Goal: Task Accomplishment & Management: Use online tool/utility

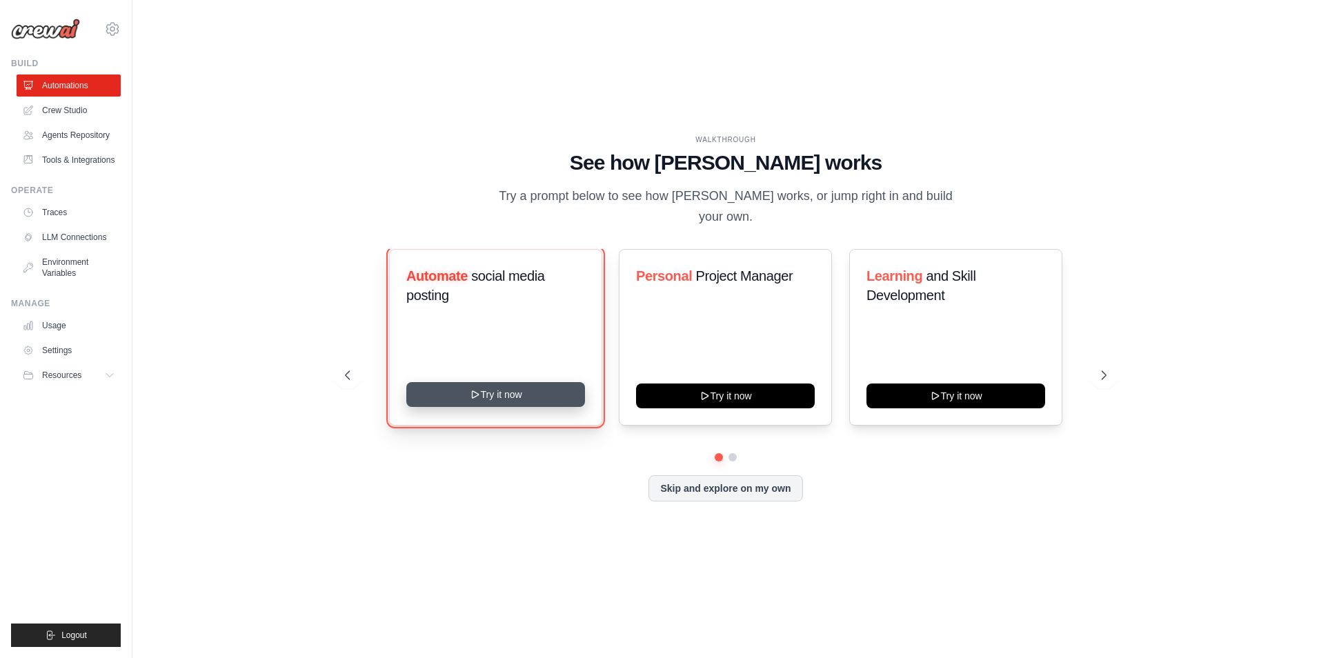
click at [466, 386] on button "Try it now" at bounding box center [495, 394] width 179 height 25
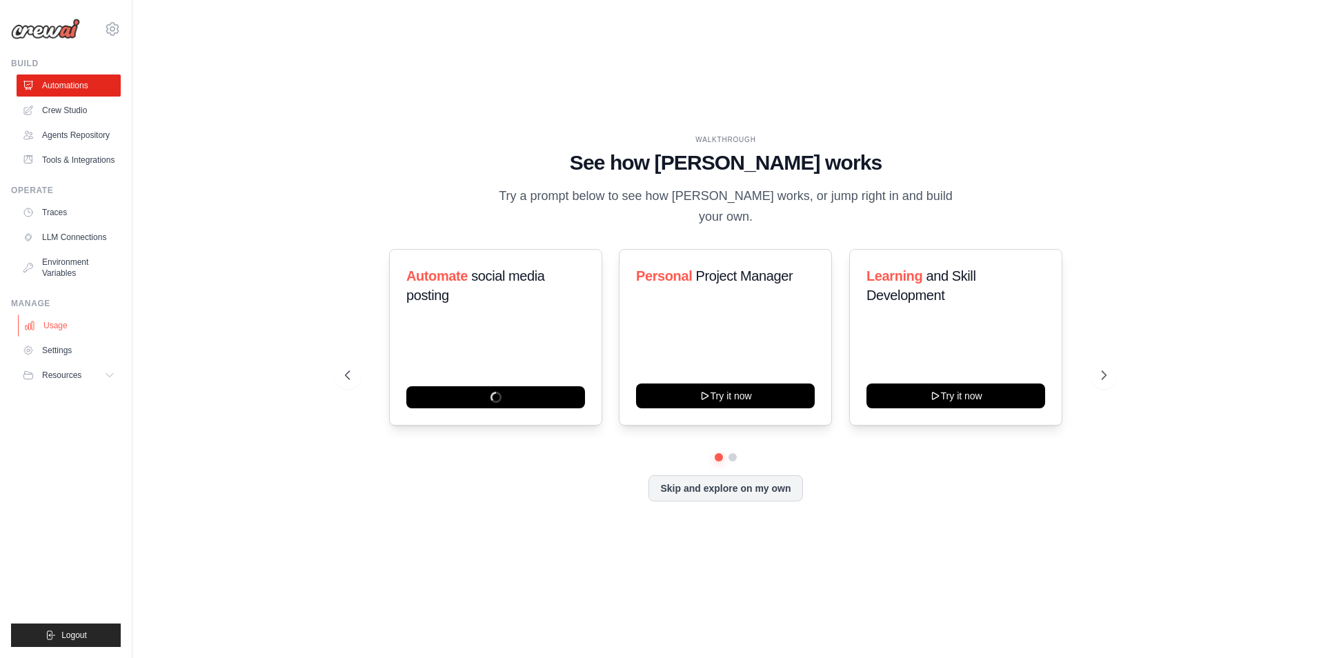
click at [46, 326] on link "Usage" at bounding box center [70, 326] width 104 height 22
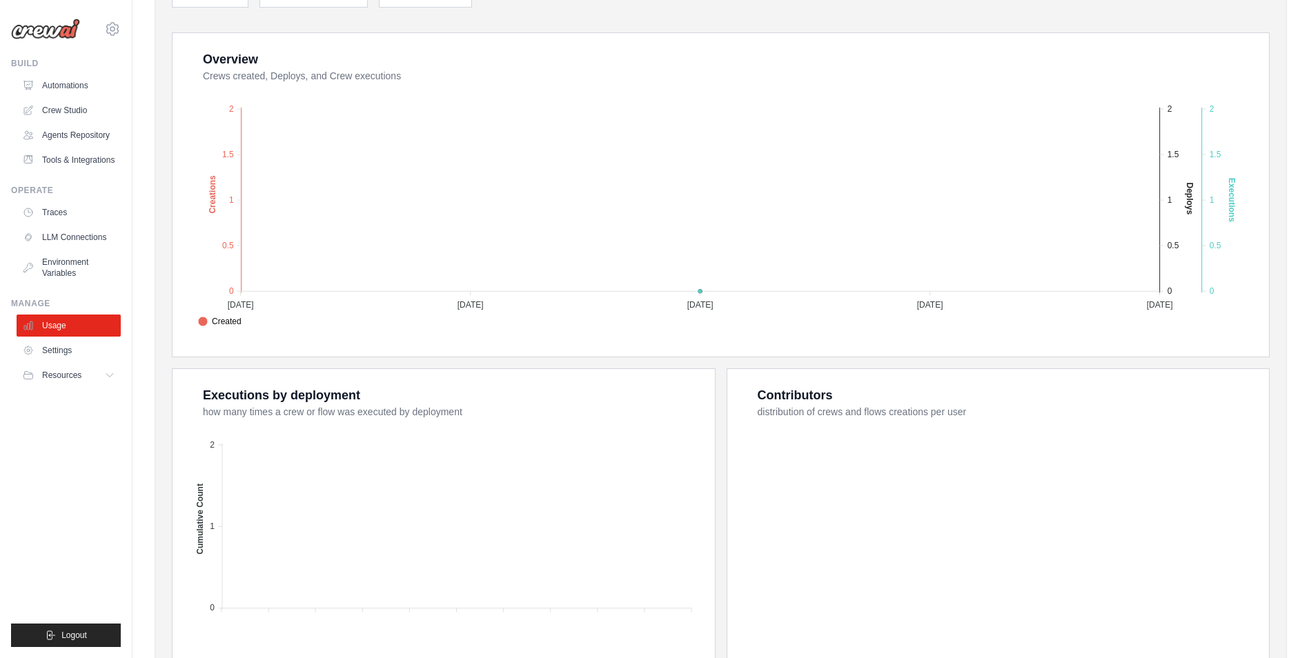
scroll to position [135, 0]
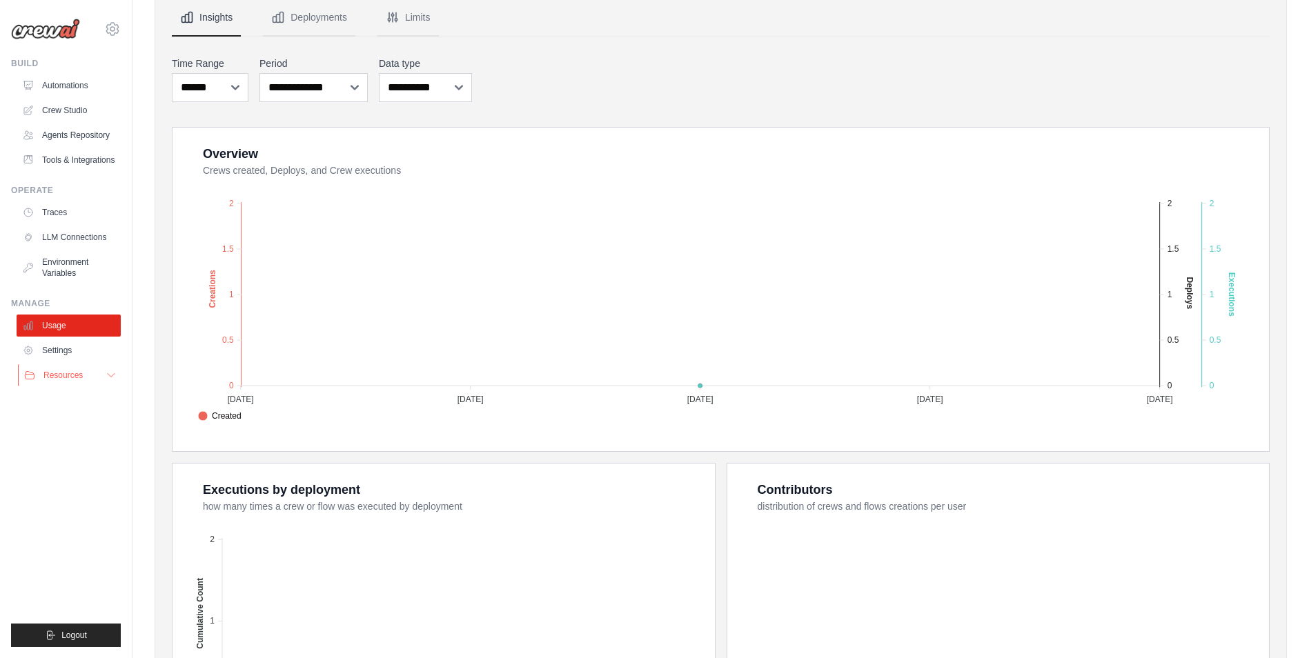
click at [38, 372] on div "Resources" at bounding box center [53, 375] width 59 height 11
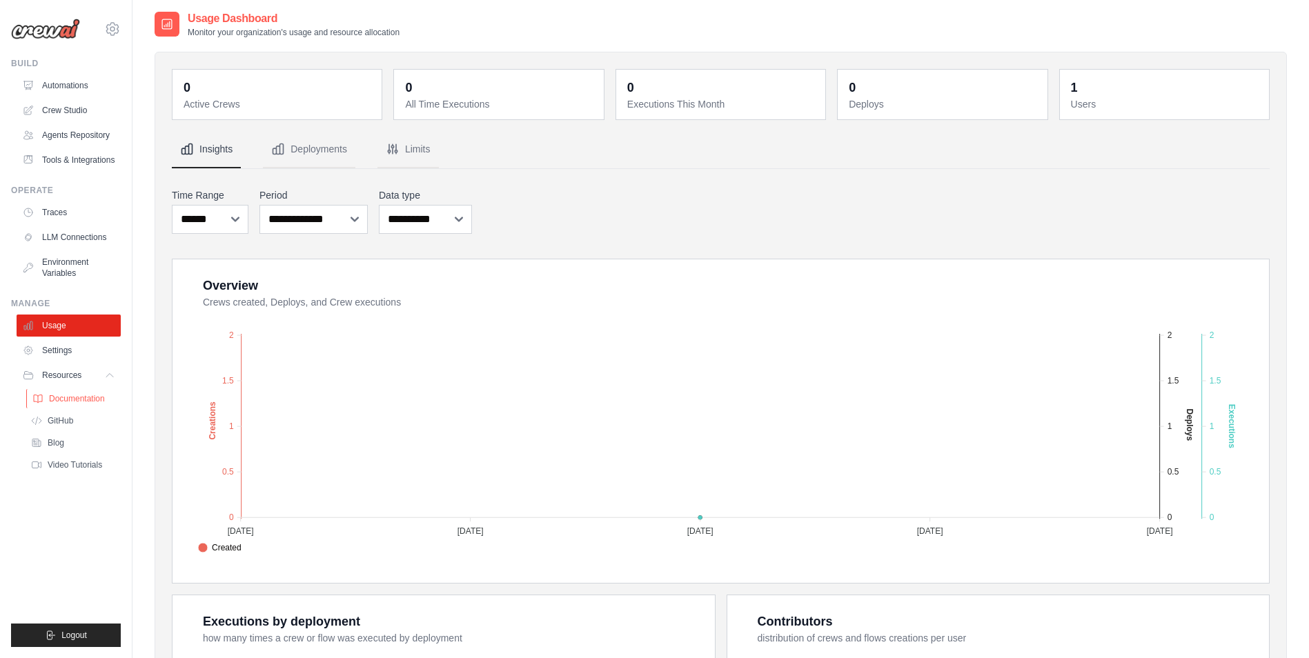
scroll to position [0, 0]
click at [69, 208] on link "Traces" at bounding box center [70, 212] width 104 height 22
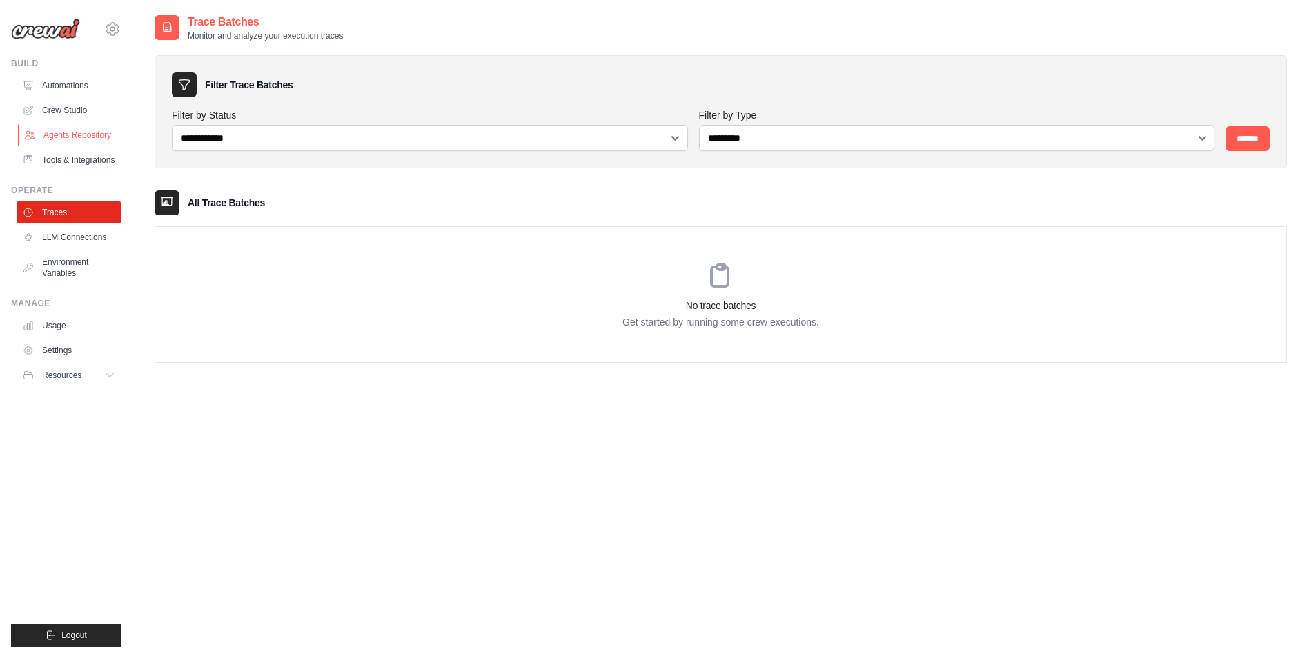
click at [90, 135] on link "Agents Repository" at bounding box center [70, 135] width 104 height 22
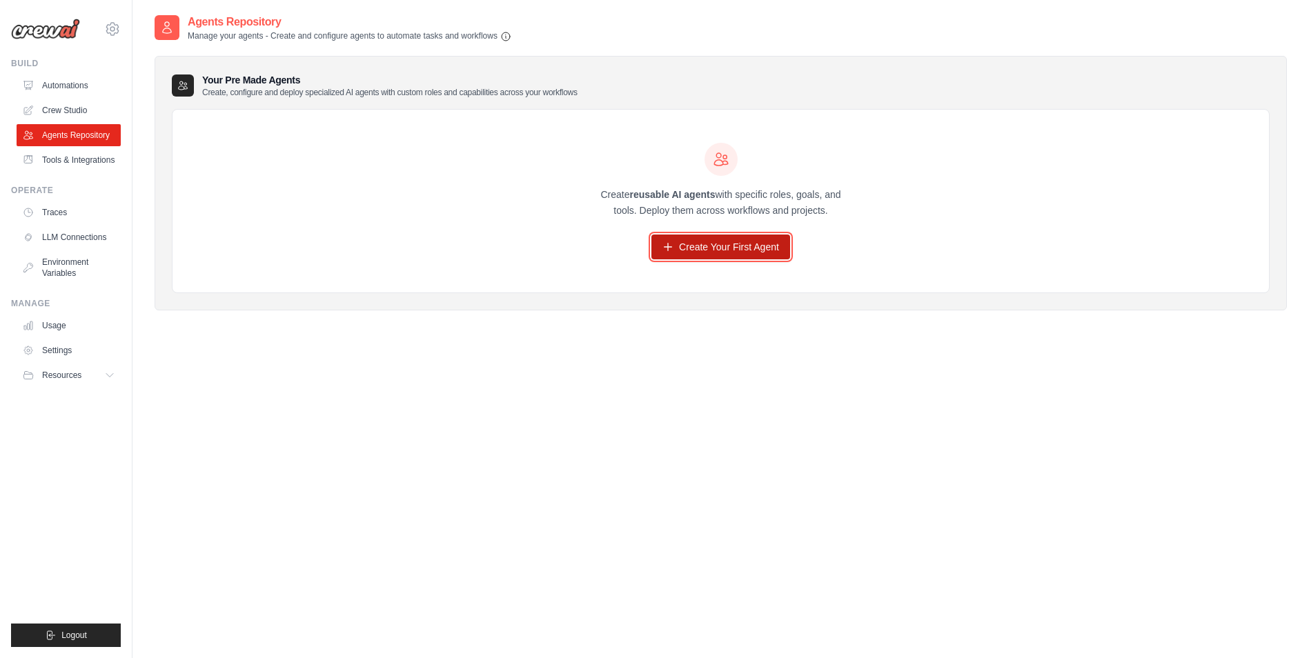
click at [744, 254] on link "Create Your First Agent" at bounding box center [720, 247] width 139 height 25
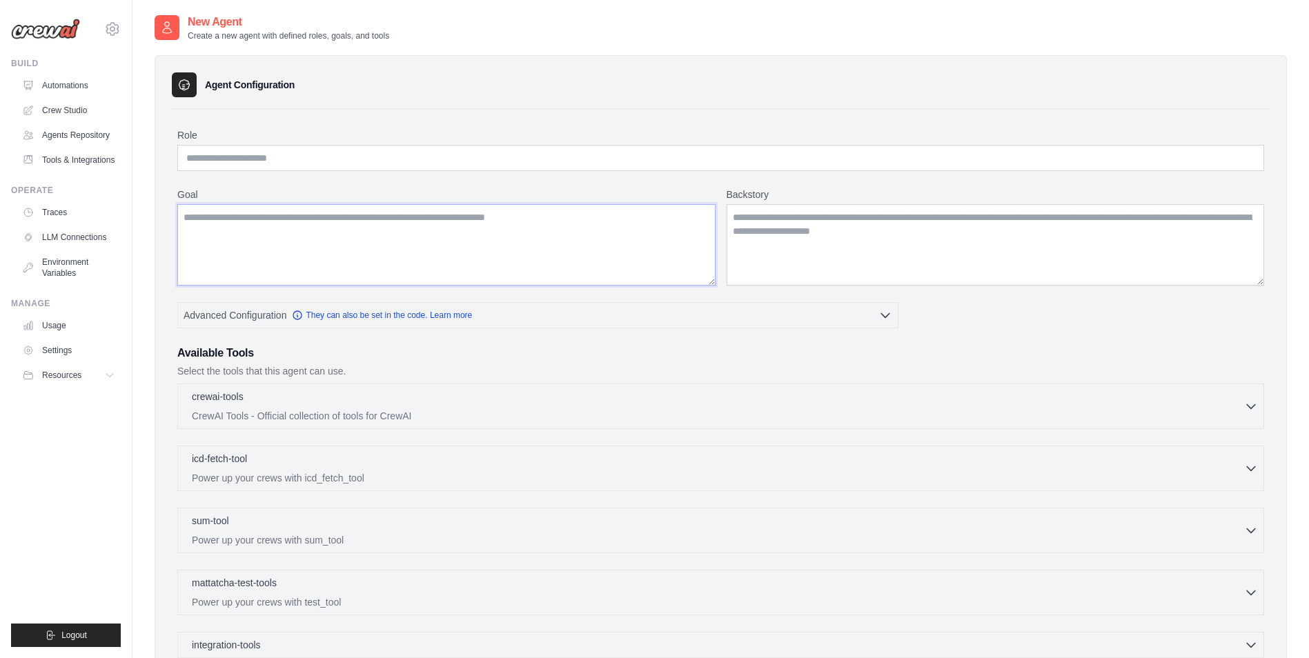
click at [623, 237] on textarea "Goal" at bounding box center [446, 244] width 538 height 81
click at [177, 89] on icon at bounding box center [184, 85] width 14 height 14
click at [115, 29] on icon at bounding box center [112, 29] width 17 height 17
click at [132, 88] on span "Settings" at bounding box center [171, 86] width 109 height 14
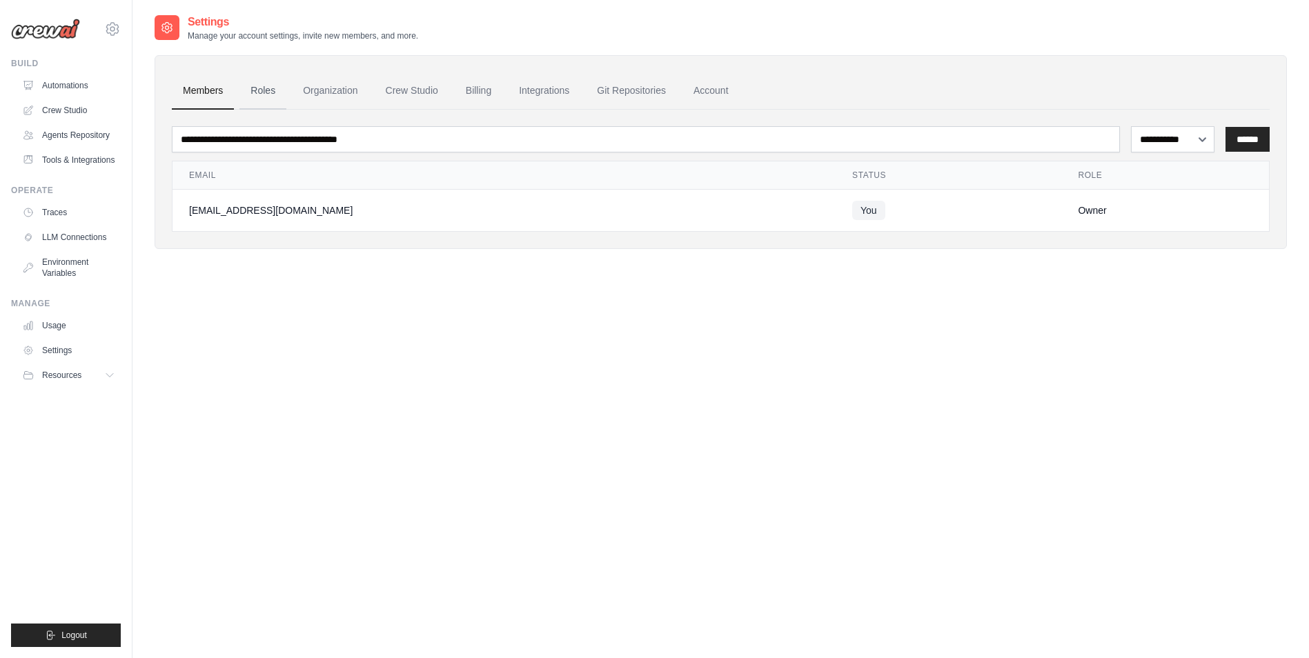
click at [267, 90] on link "Roles" at bounding box center [262, 90] width 47 height 37
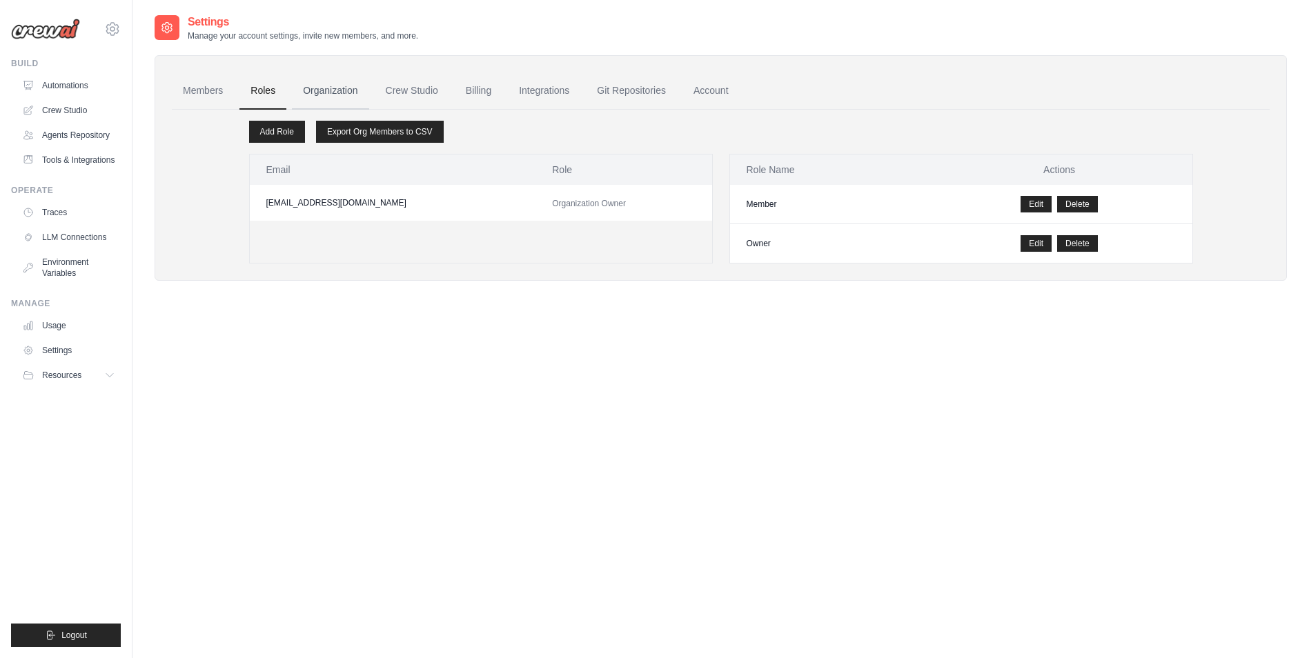
click at [326, 85] on link "Organization" at bounding box center [330, 90] width 77 height 37
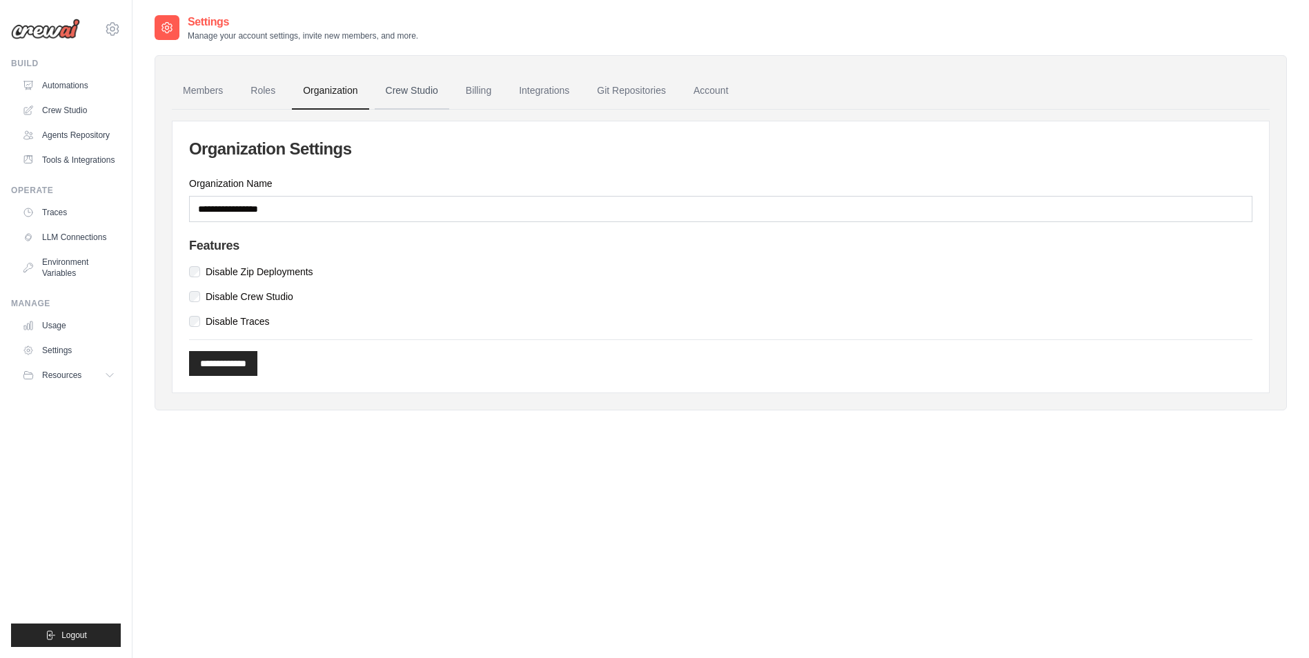
click at [398, 90] on link "Crew Studio" at bounding box center [412, 90] width 74 height 37
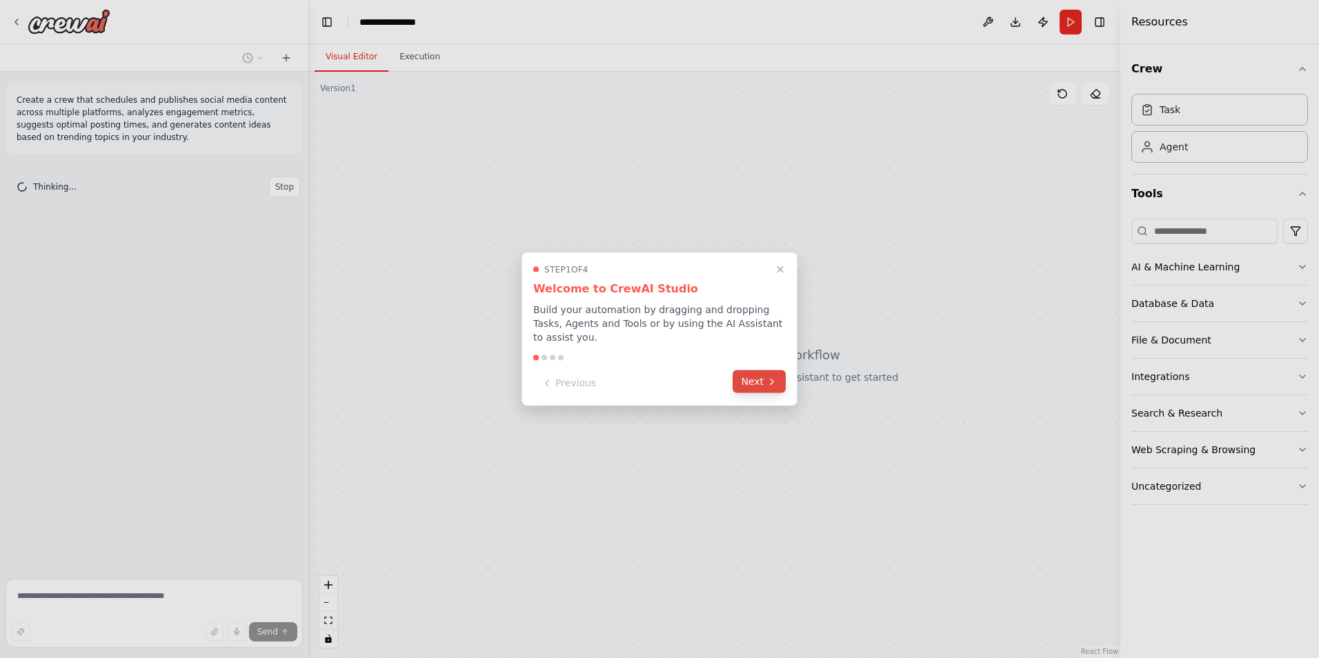
click at [755, 376] on button "Next" at bounding box center [759, 381] width 53 height 23
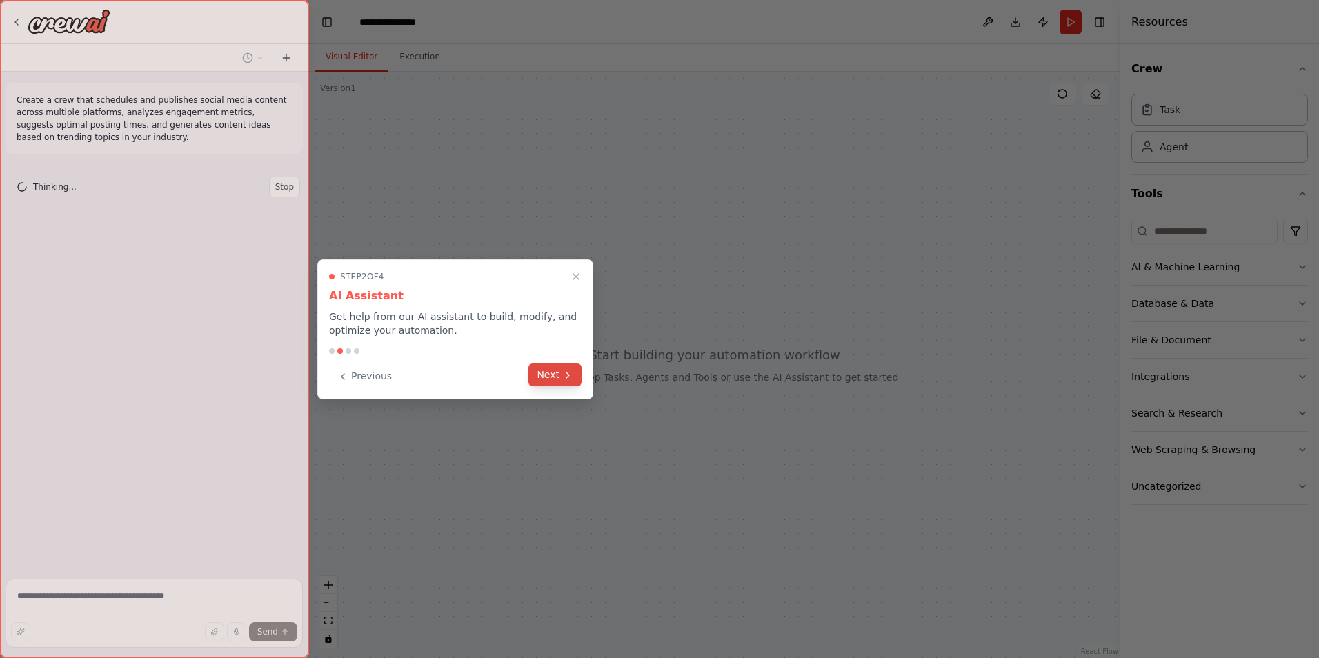
click at [555, 374] on button "Next" at bounding box center [554, 375] width 53 height 23
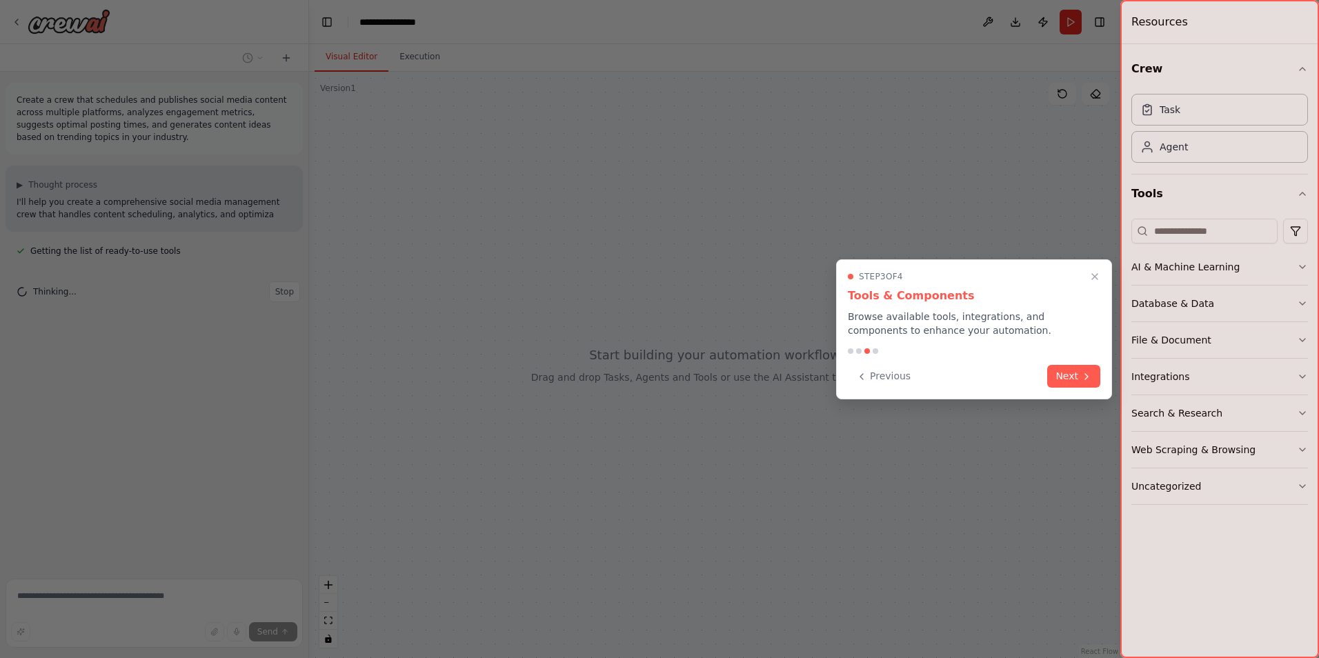
click at [1068, 390] on div "Step 3 of 4 Tools & Components Browse available tools, integrations, and compon…" at bounding box center [974, 329] width 276 height 140
click at [1072, 377] on button "Next" at bounding box center [1073, 375] width 53 height 23
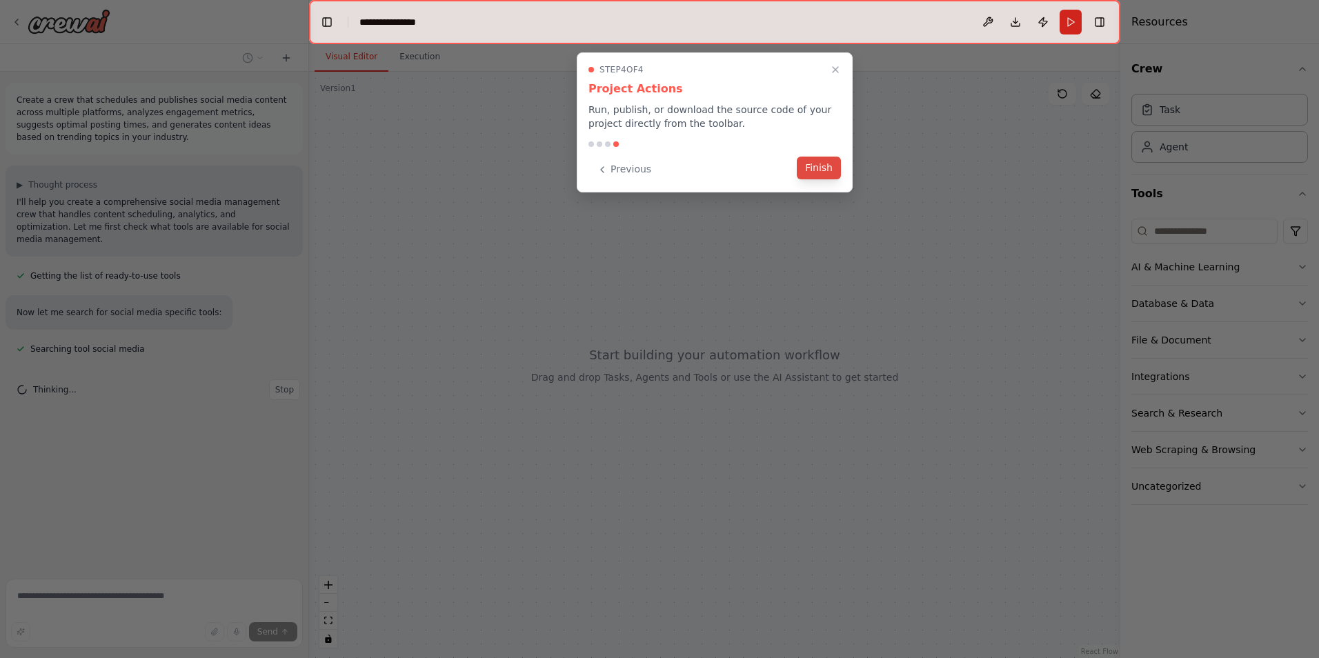
click at [819, 172] on button "Finish" at bounding box center [819, 168] width 44 height 23
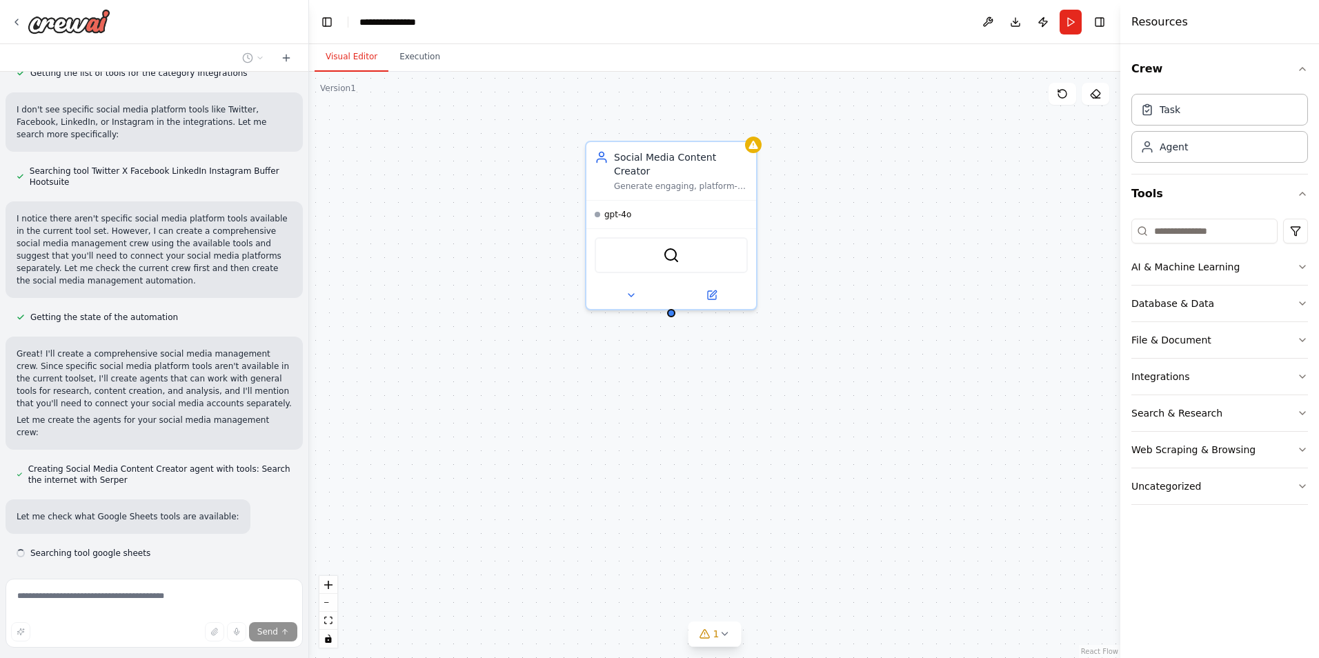
scroll to position [563, 0]
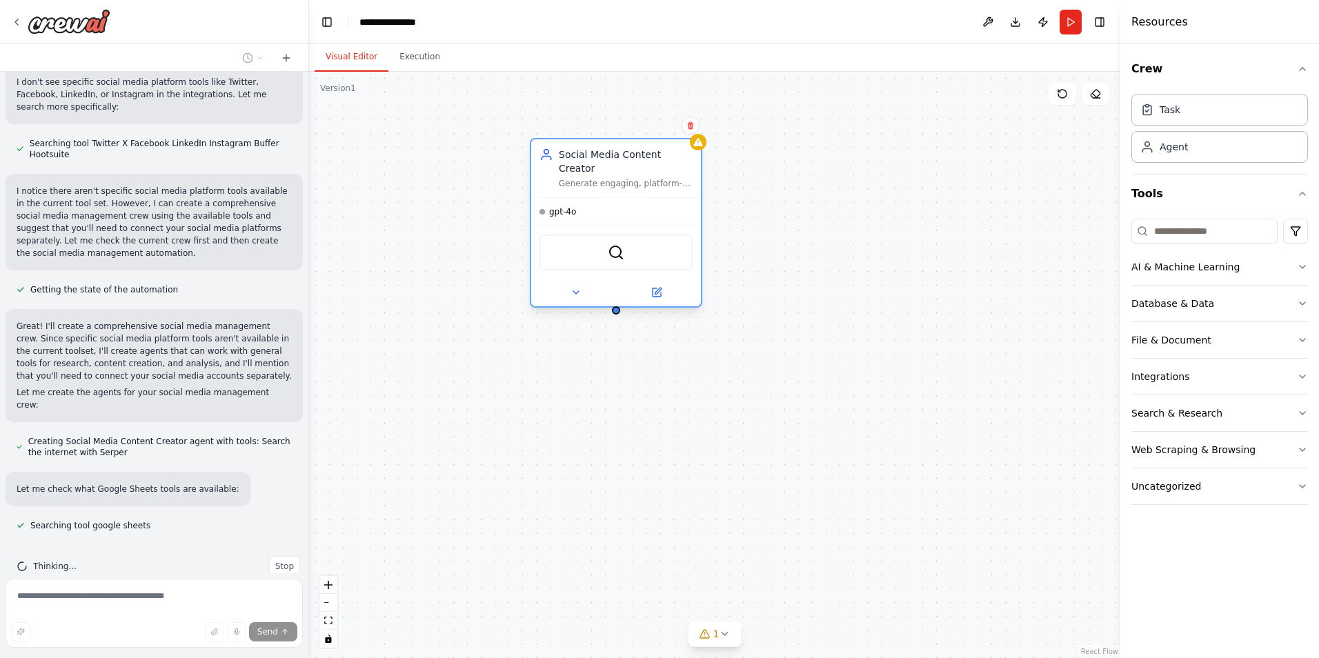
drag, startPoint x: 703, startPoint y: 159, endPoint x: 656, endPoint y: 157, distance: 46.9
click at [656, 157] on div "Social Media Content Creator" at bounding box center [626, 162] width 134 height 28
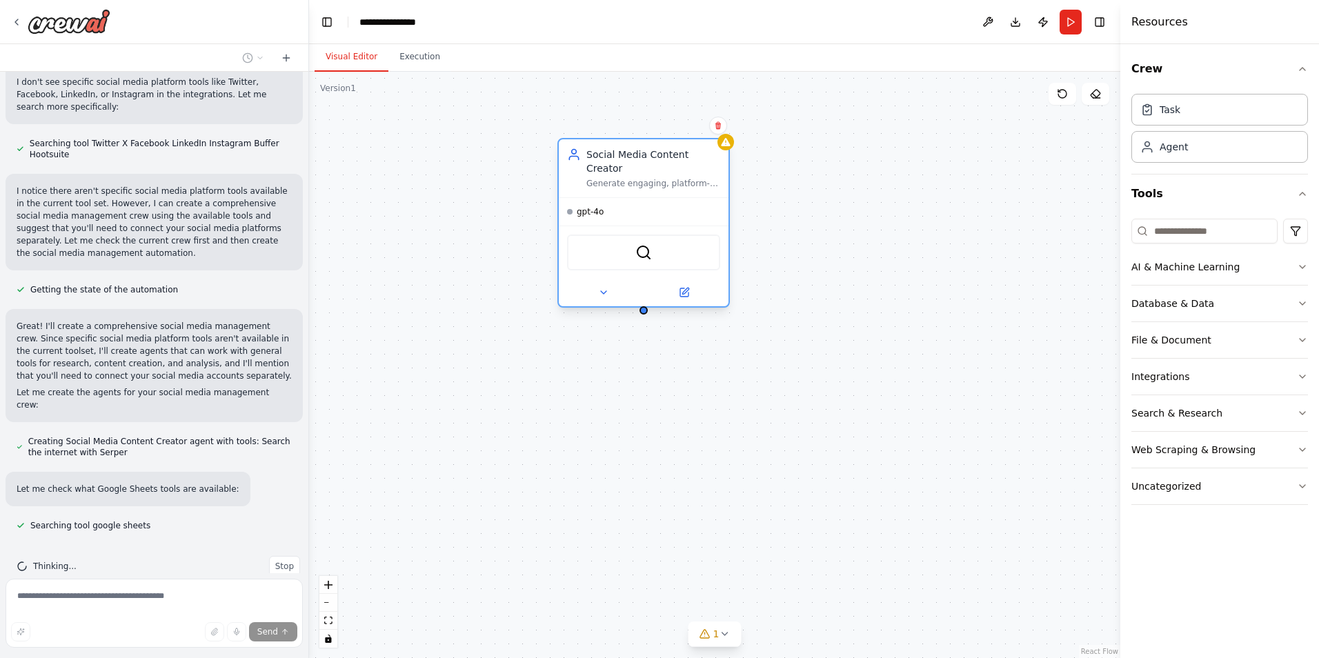
drag, startPoint x: 656, startPoint y: 156, endPoint x: 683, endPoint y: 158, distance: 27.0
click at [683, 158] on div "Social Media Content Creator" at bounding box center [653, 162] width 134 height 28
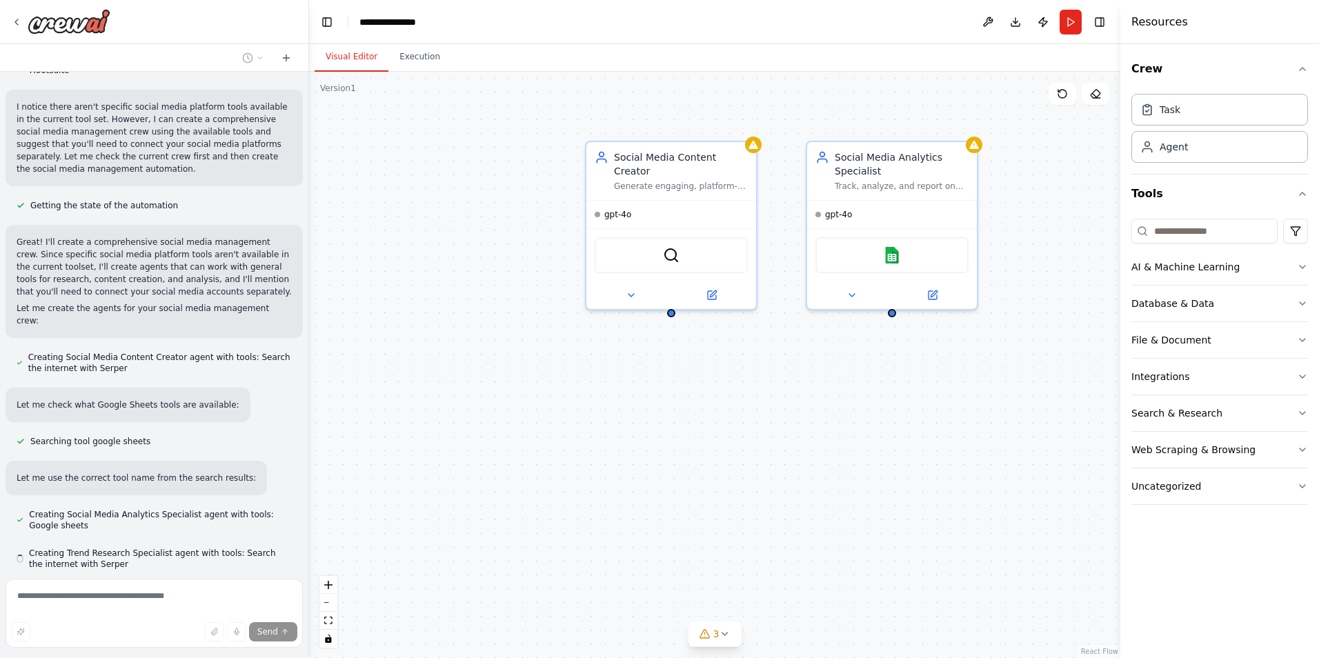
scroll to position [686, 0]
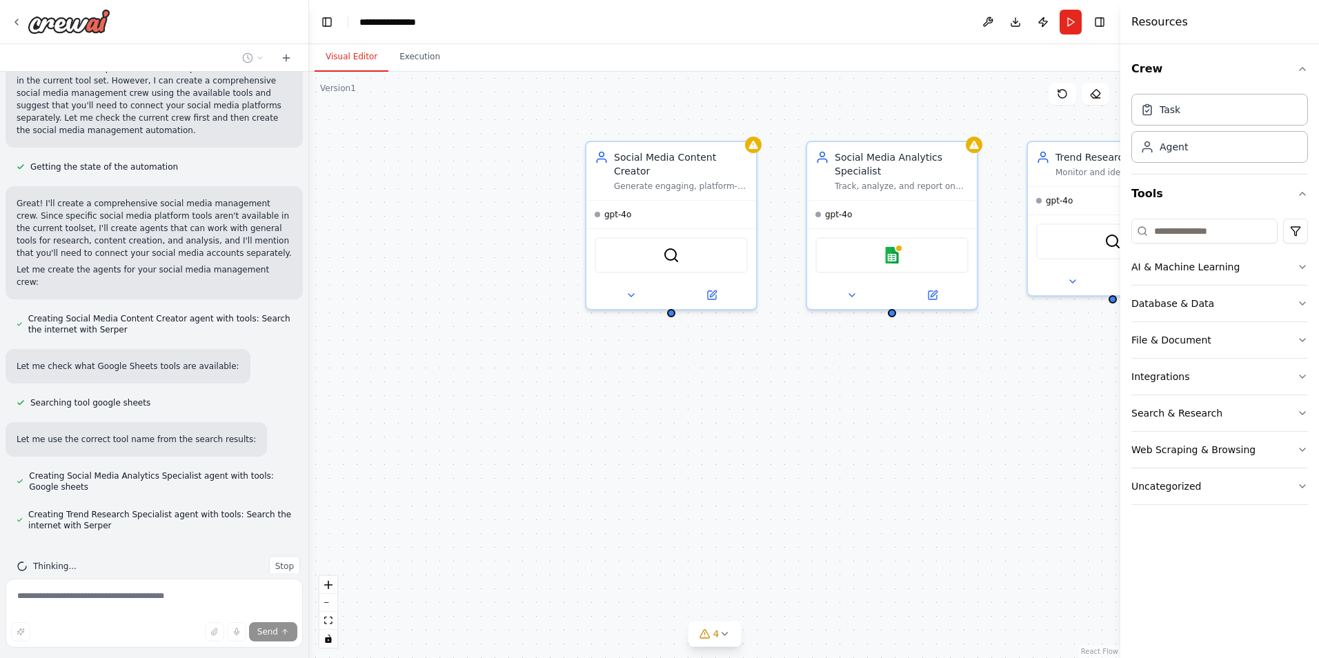
drag, startPoint x: 690, startPoint y: 374, endPoint x: 619, endPoint y: 372, distance: 71.1
drag, startPoint x: 619, startPoint y: 372, endPoint x: 675, endPoint y: 410, distance: 67.9
click at [675, 410] on div "Social Media Content Creator Generate engaging, platform-optimized social media…" at bounding box center [714, 365] width 811 height 586
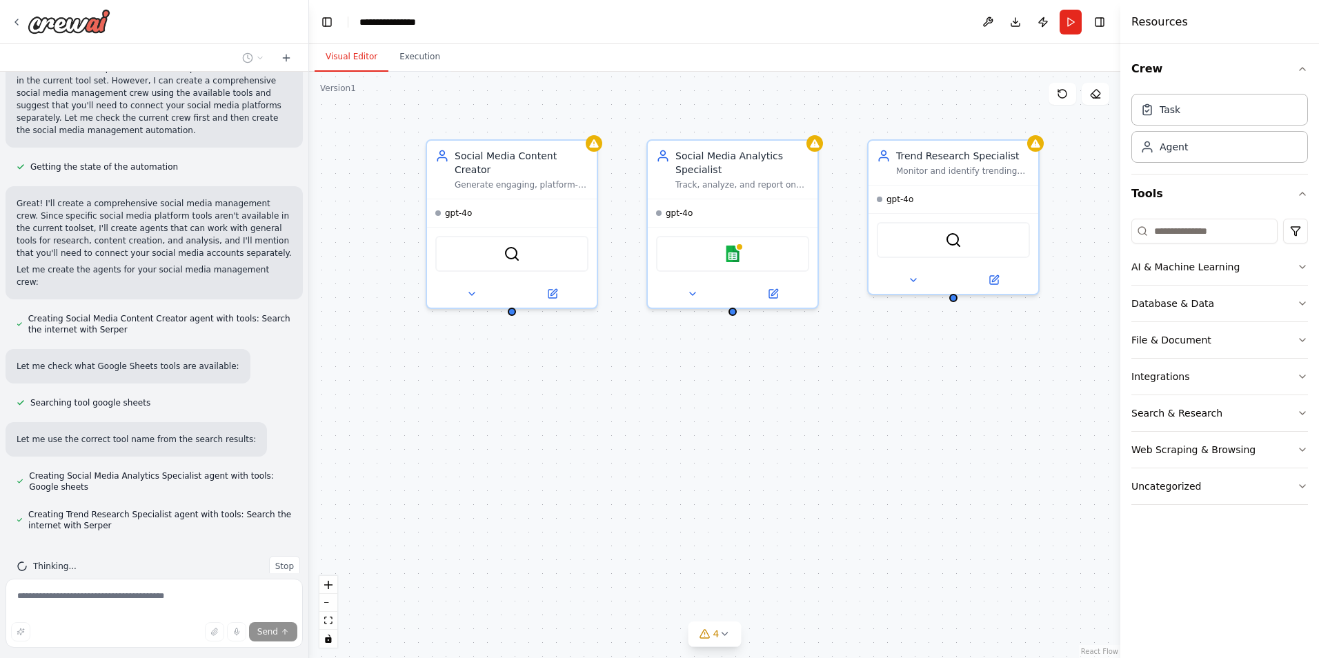
drag, startPoint x: 726, startPoint y: 380, endPoint x: 566, endPoint y: 379, distance: 159.3
click at [566, 379] on div "Social Media Content Creator Generate engaging, platform-optimized social media…" at bounding box center [714, 365] width 811 height 586
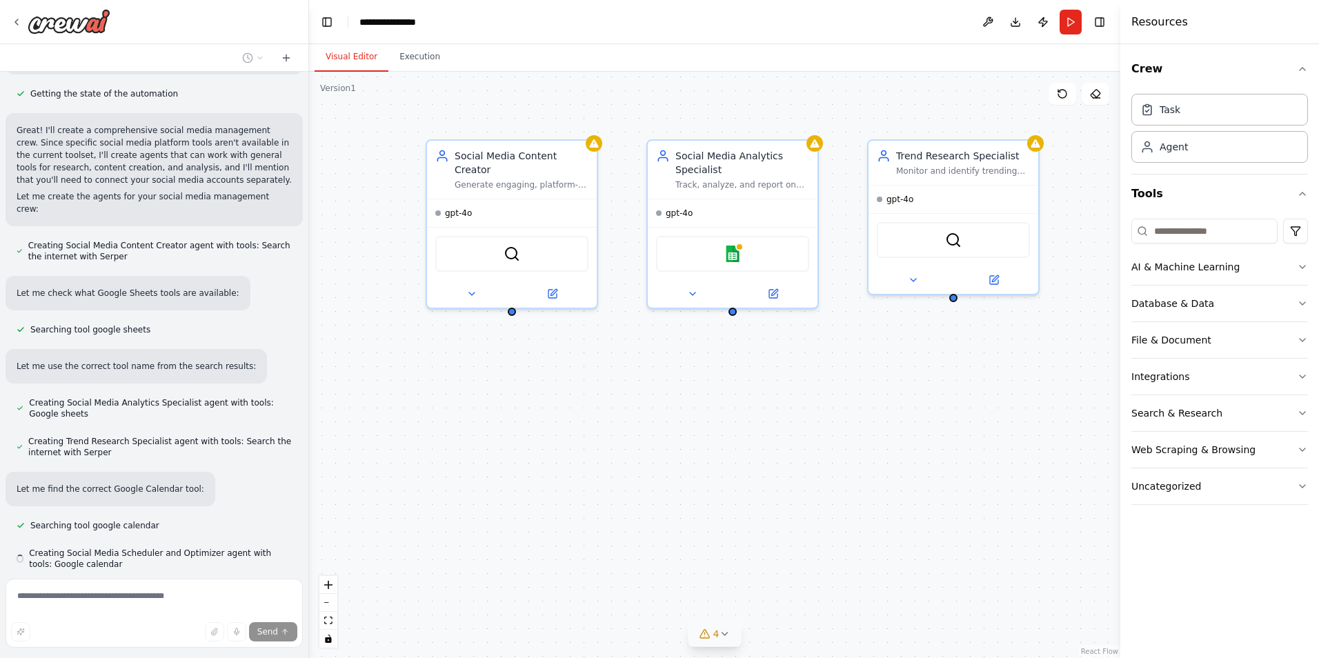
scroll to position [797, 0]
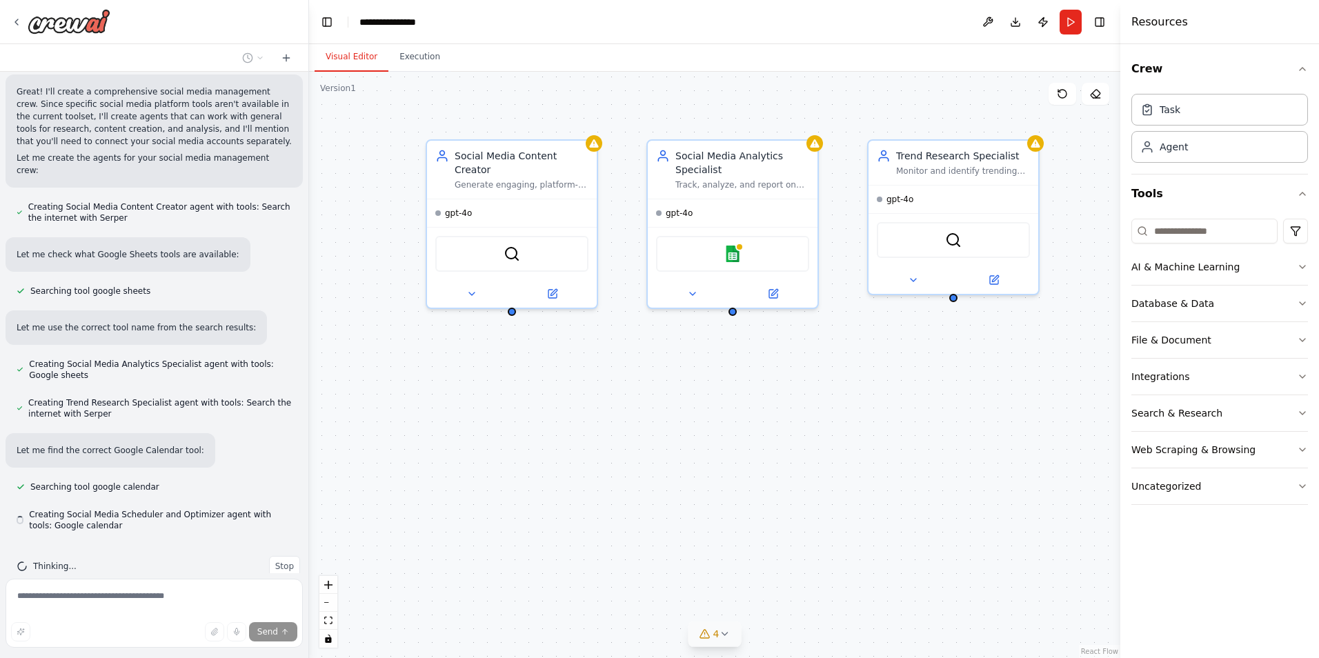
click at [727, 643] on button "4" at bounding box center [714, 635] width 53 height 26
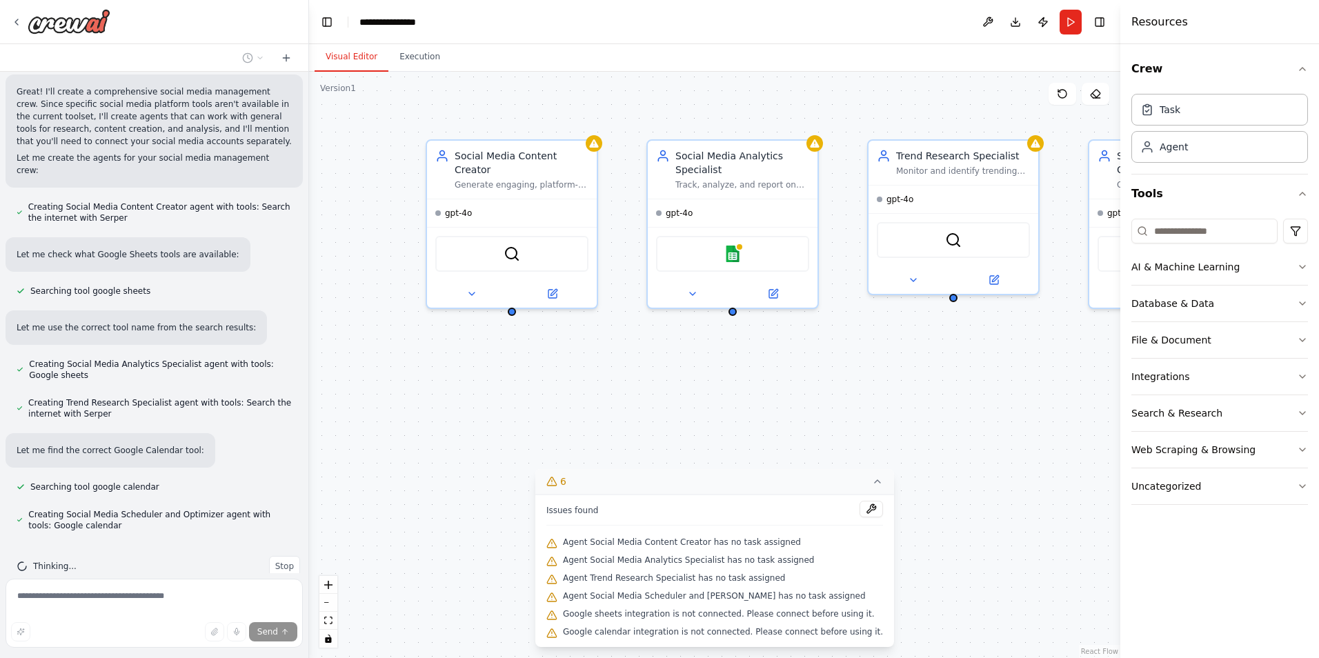
click at [875, 483] on icon at bounding box center [878, 481] width 6 height 3
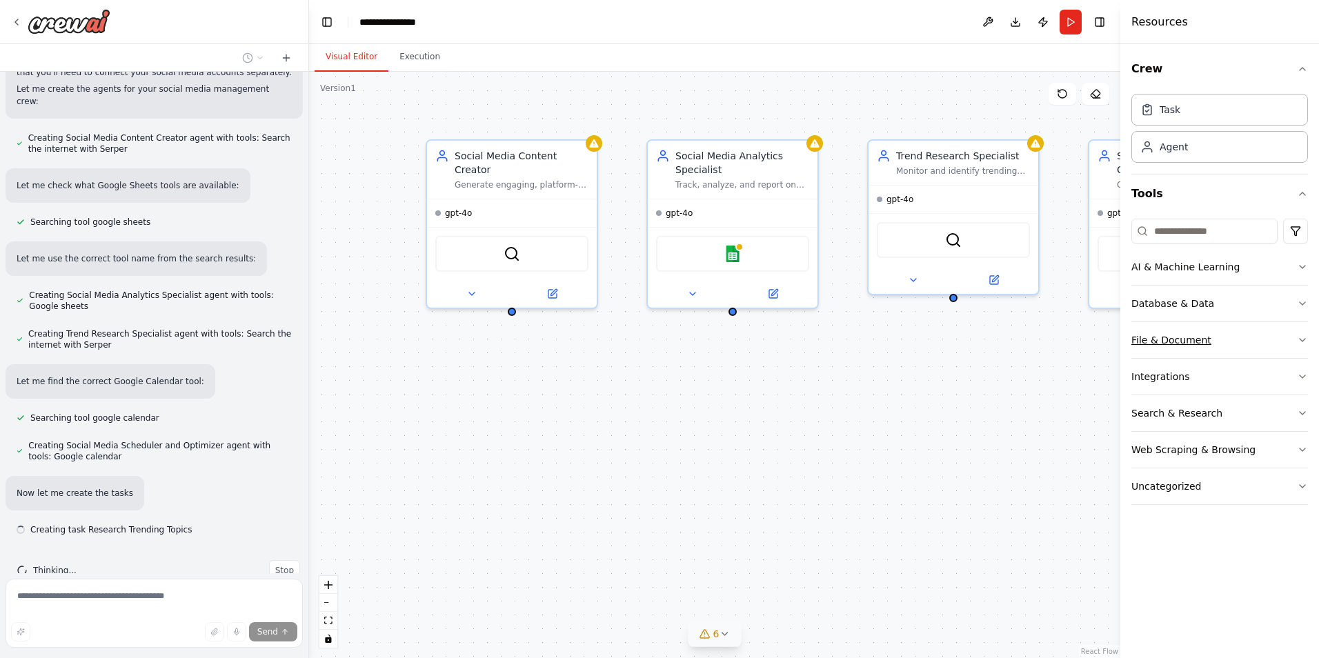
scroll to position [871, 0]
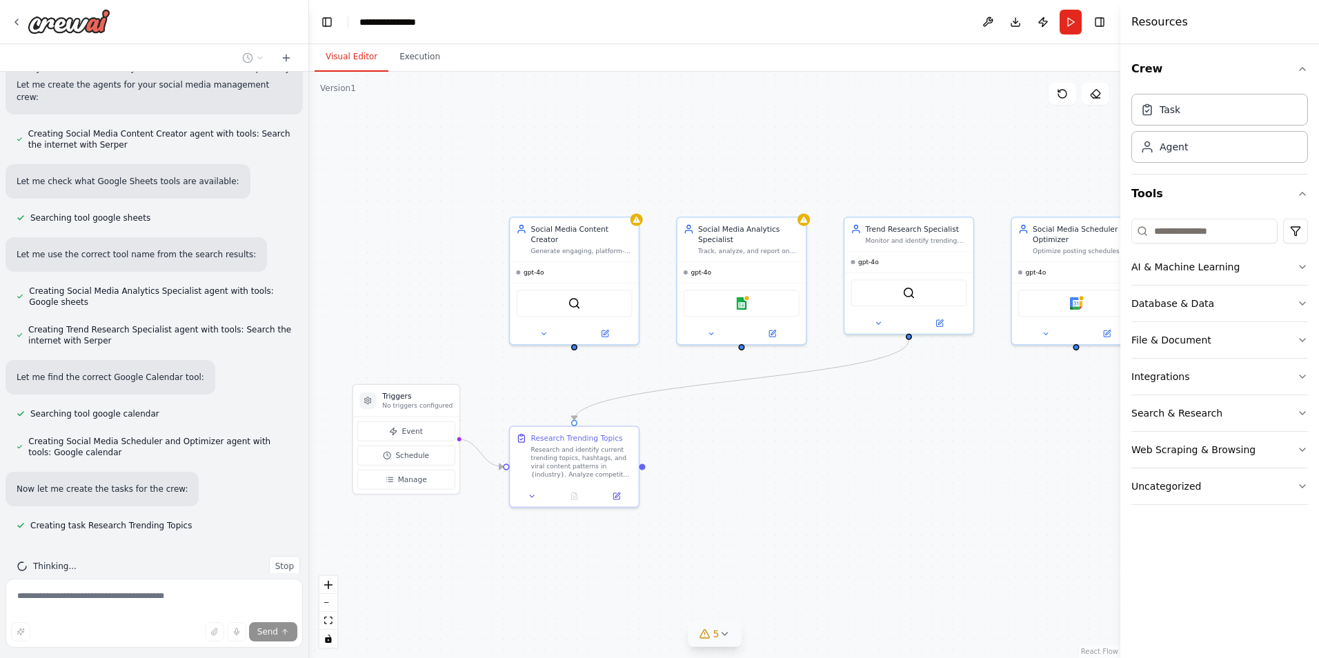
drag, startPoint x: 599, startPoint y: 567, endPoint x: 604, endPoint y: 527, distance: 40.3
drag, startPoint x: 604, startPoint y: 527, endPoint x: 604, endPoint y: 555, distance: 27.6
click at [604, 555] on div ".deletable-edge-delete-btn { width: 20px; height: 20px; border: 0px solid #ffff…" at bounding box center [714, 365] width 811 height 586
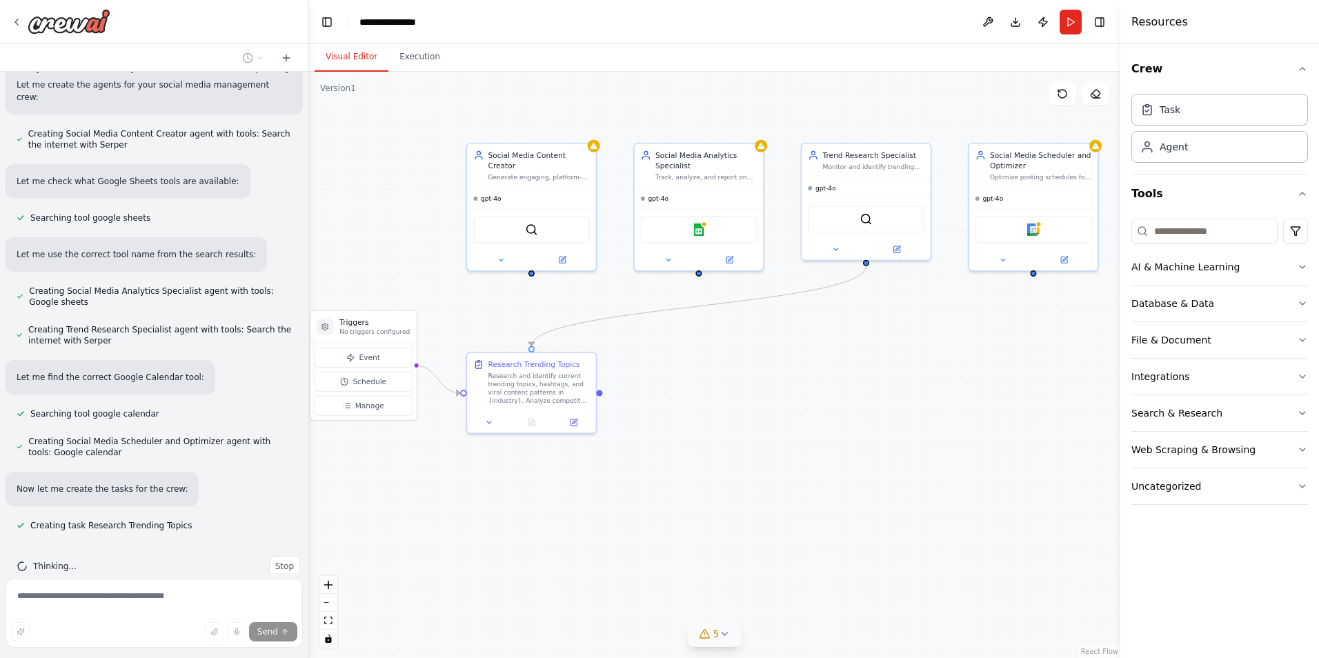
drag, startPoint x: 595, startPoint y: 548, endPoint x: 551, endPoint y: 475, distance: 85.4
click at [551, 475] on div ".deletable-edge-delete-btn { width: 20px; height: 20px; border: 0px solid #ffff…" at bounding box center [714, 365] width 811 height 586
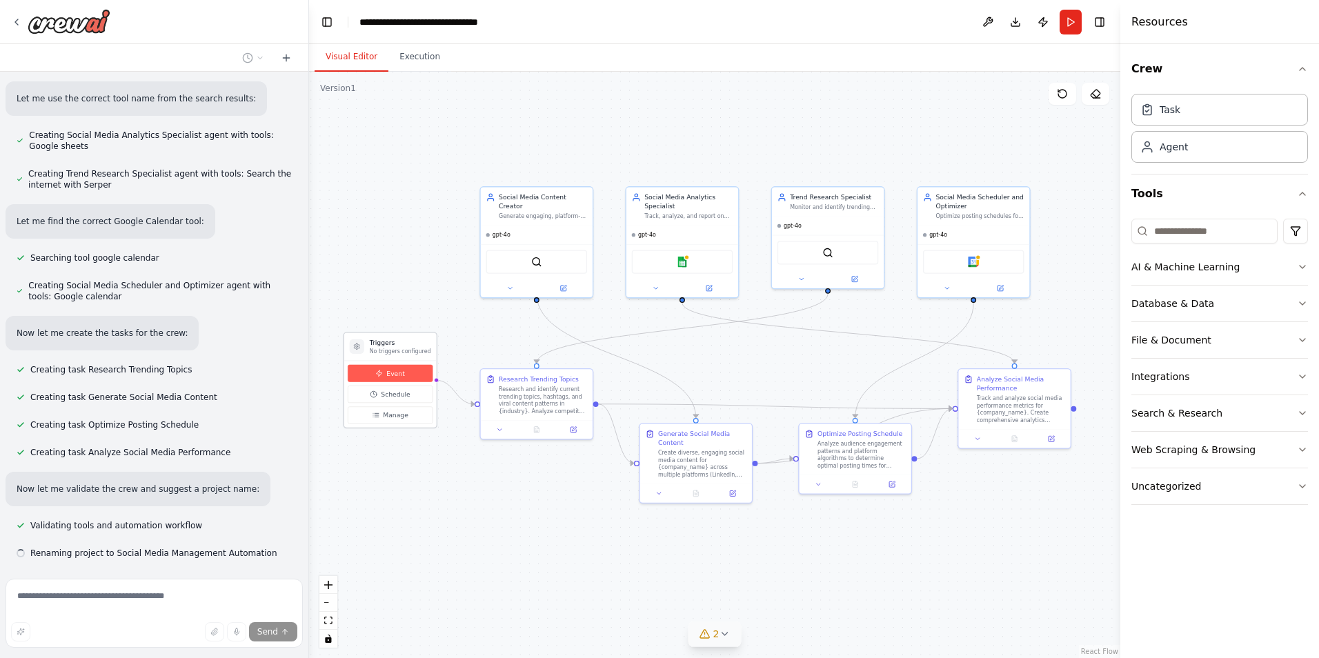
scroll to position [1054, 0]
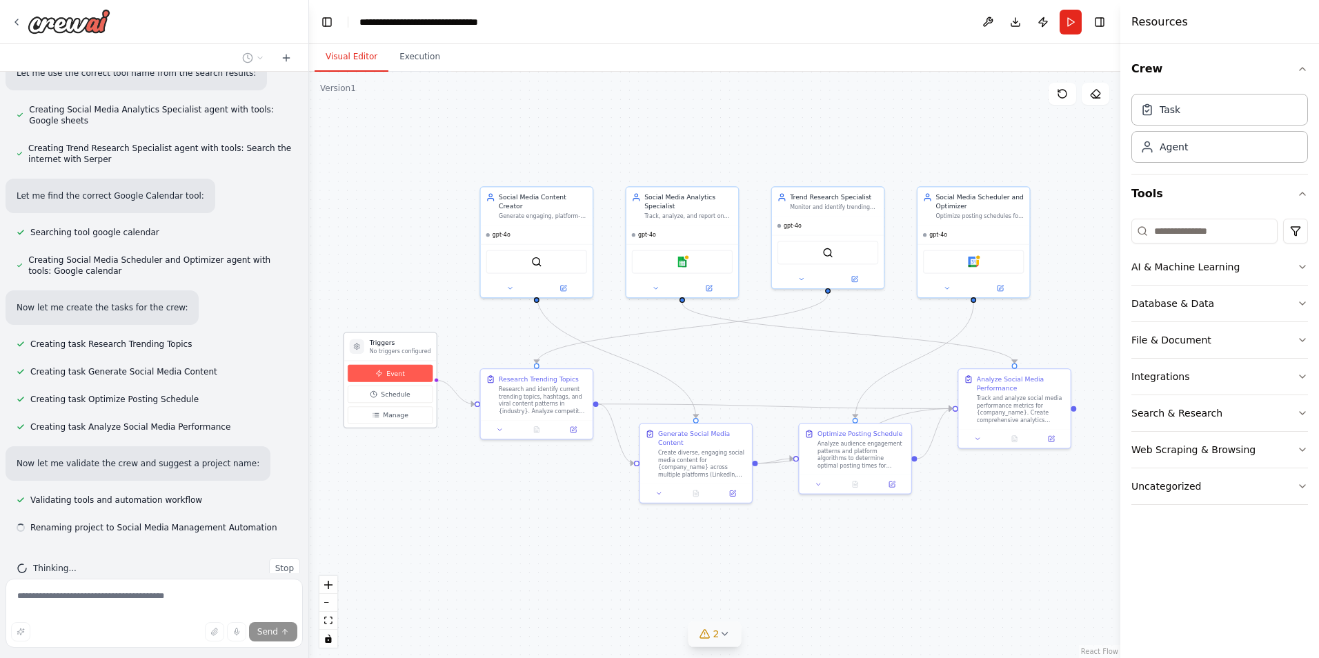
click at [379, 375] on icon at bounding box center [380, 373] width 6 height 6
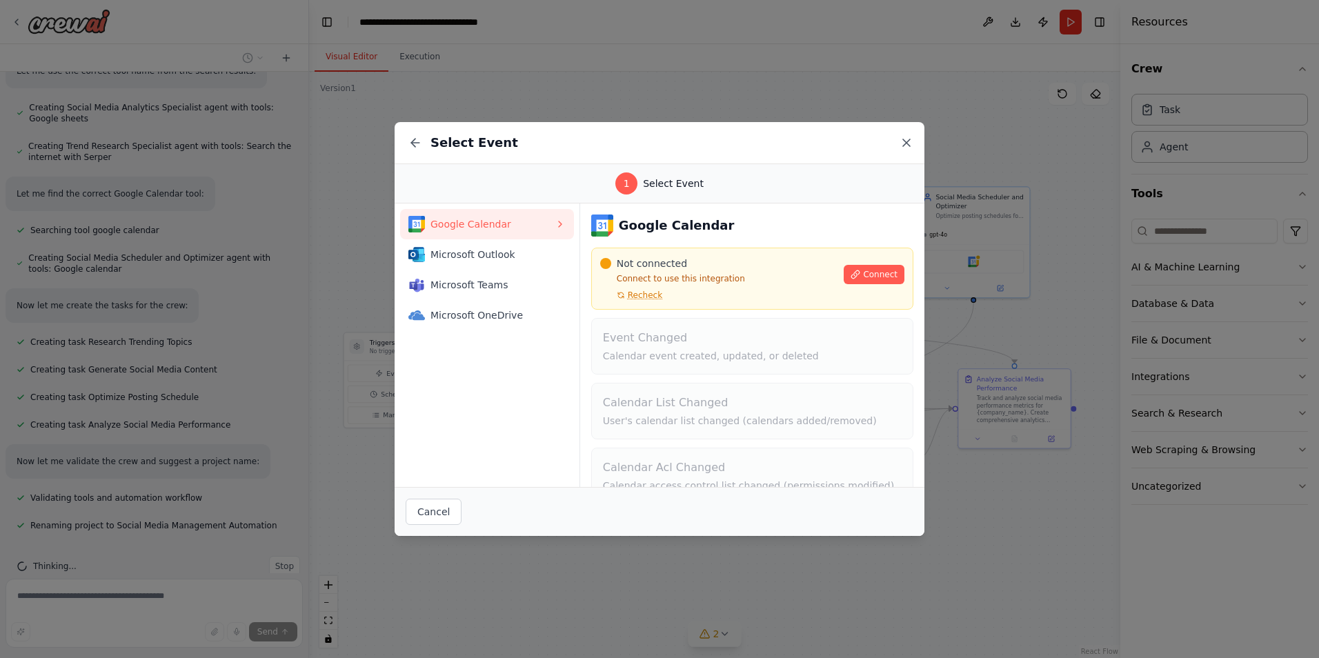
click at [900, 149] on icon at bounding box center [906, 143] width 14 height 14
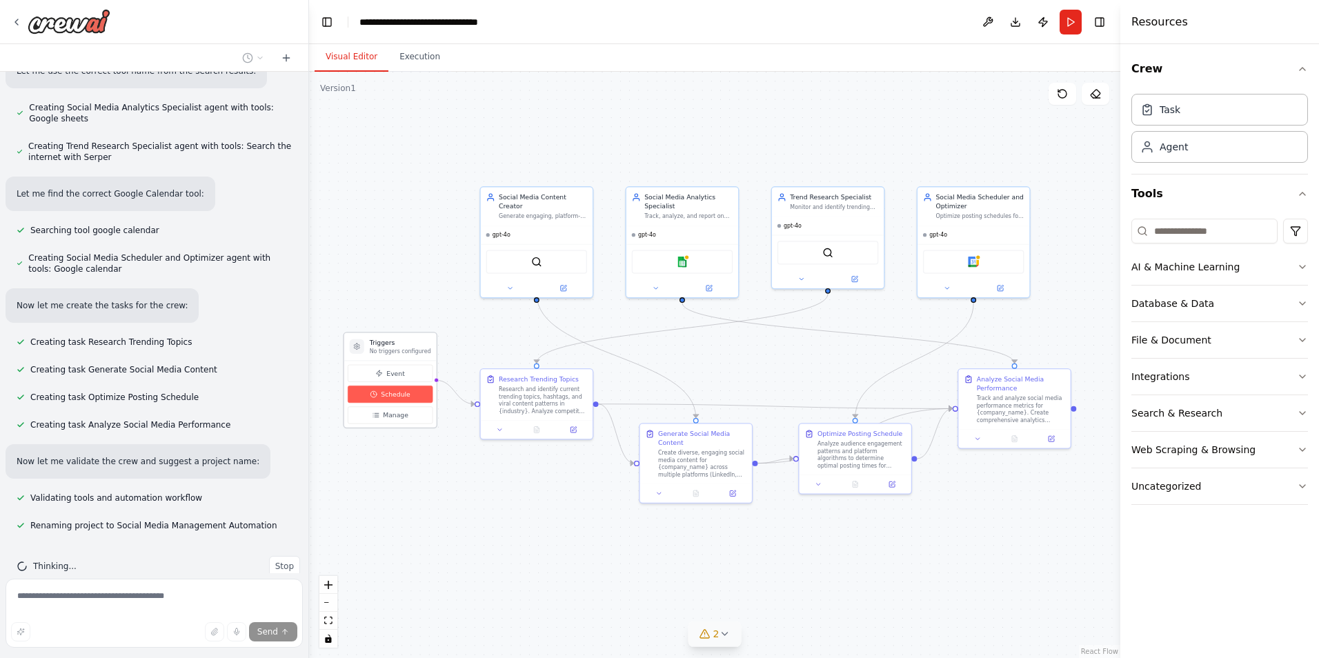
click at [415, 397] on button "Schedule" at bounding box center [390, 394] width 85 height 17
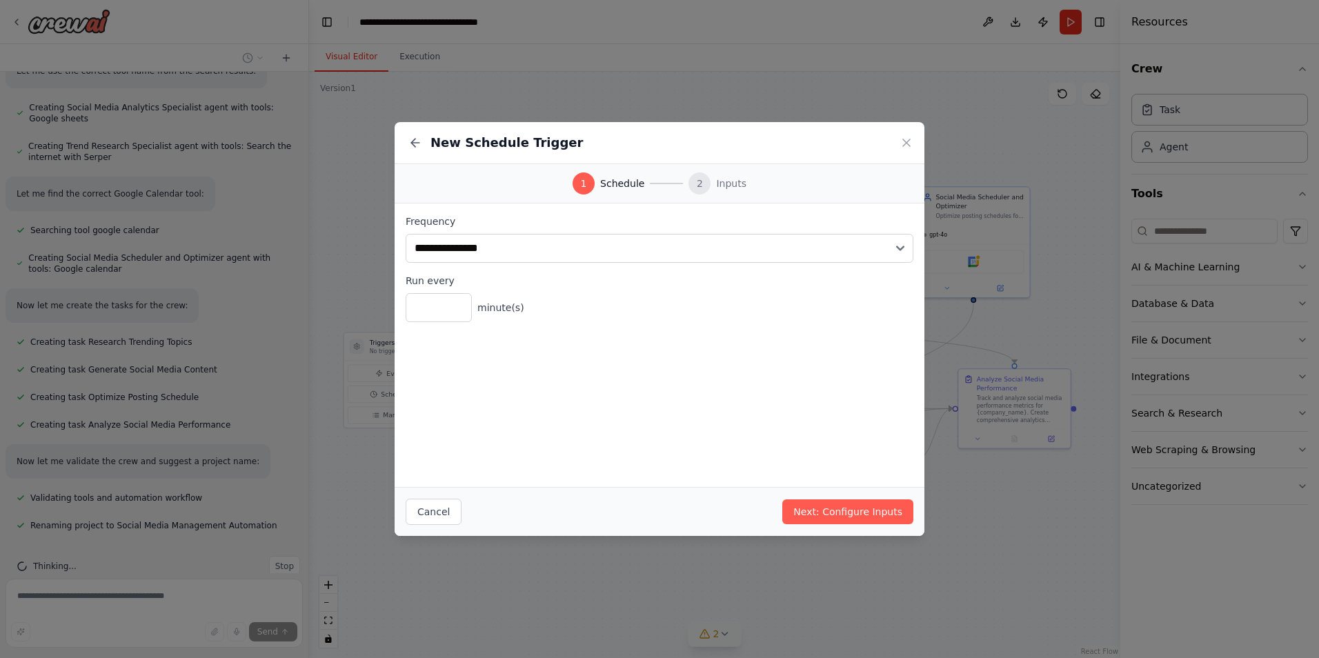
click at [915, 142] on div "New Schedule Trigger" at bounding box center [660, 143] width 530 height 42
click at [909, 148] on icon at bounding box center [906, 143] width 14 height 14
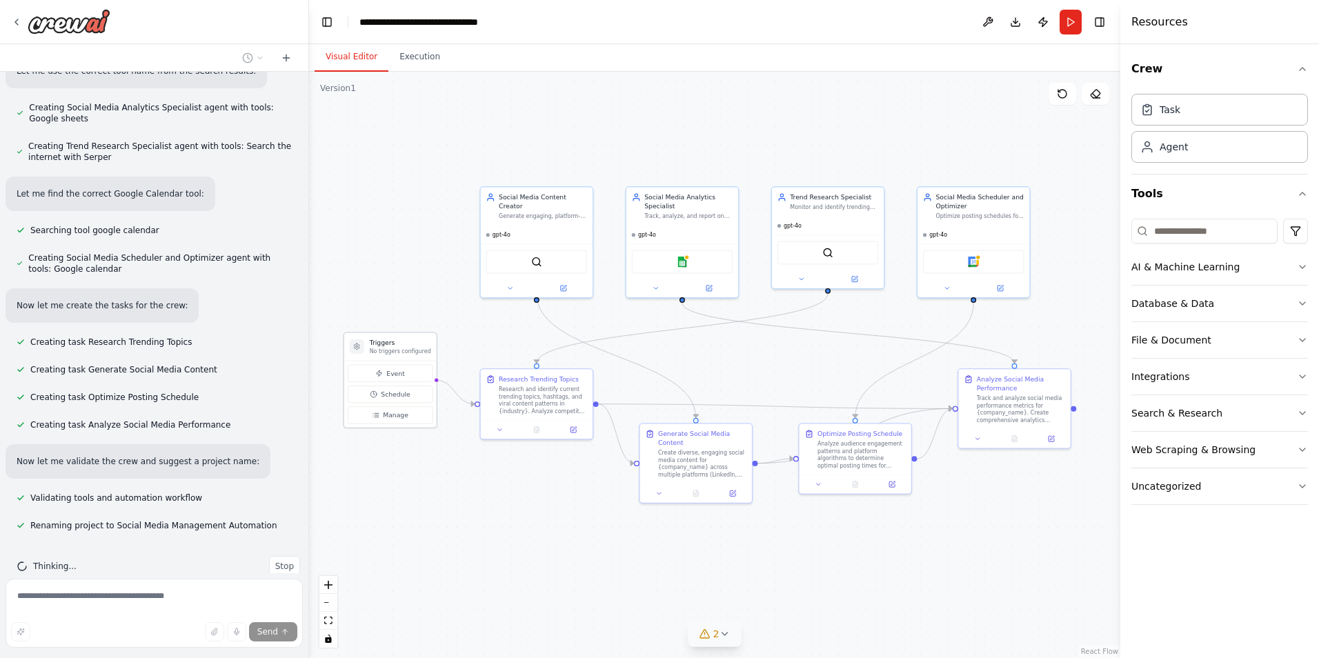
click at [373, 426] on div "Event Schedule Manage" at bounding box center [390, 394] width 92 height 67
click at [377, 419] on icon at bounding box center [376, 416] width 8 height 8
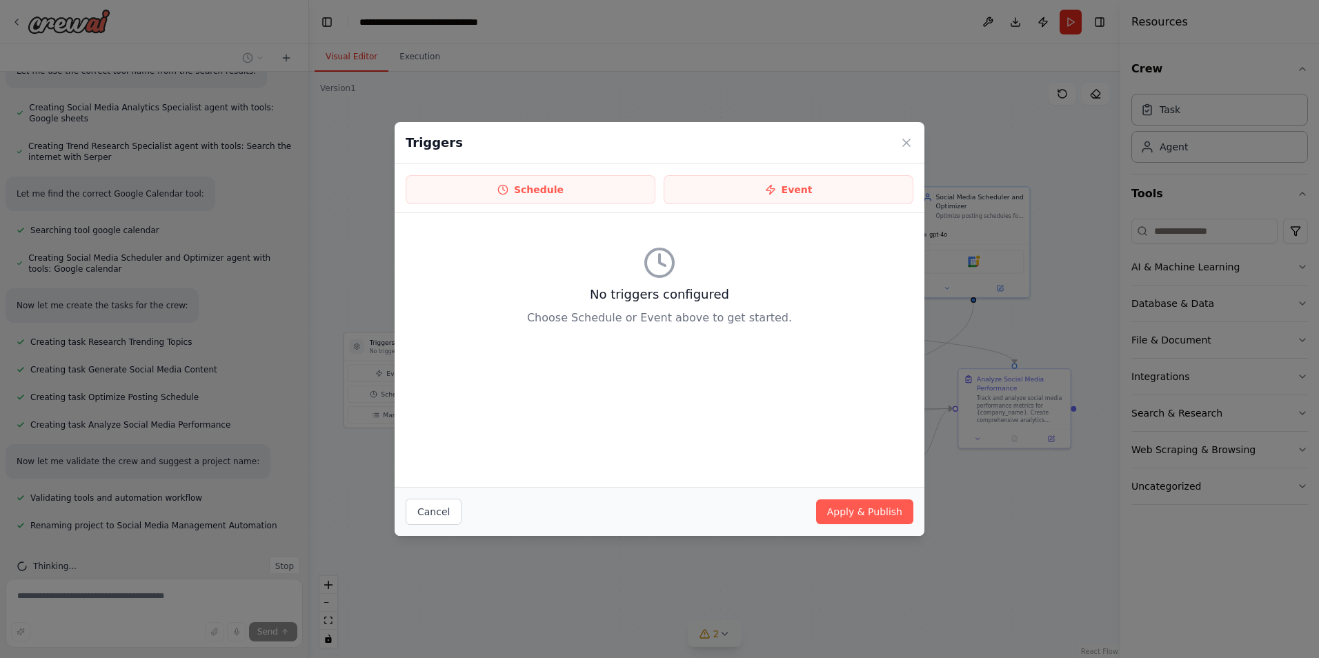
scroll to position [1087, 0]
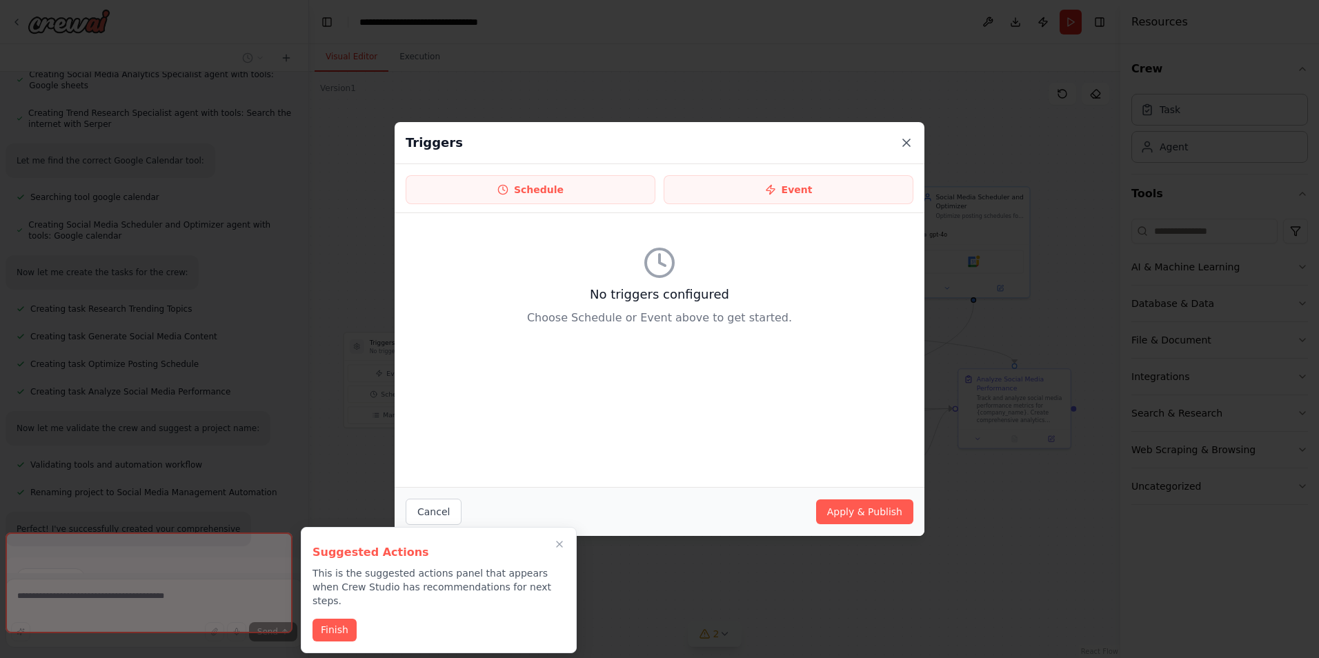
click at [899, 149] on icon at bounding box center [906, 143] width 14 height 14
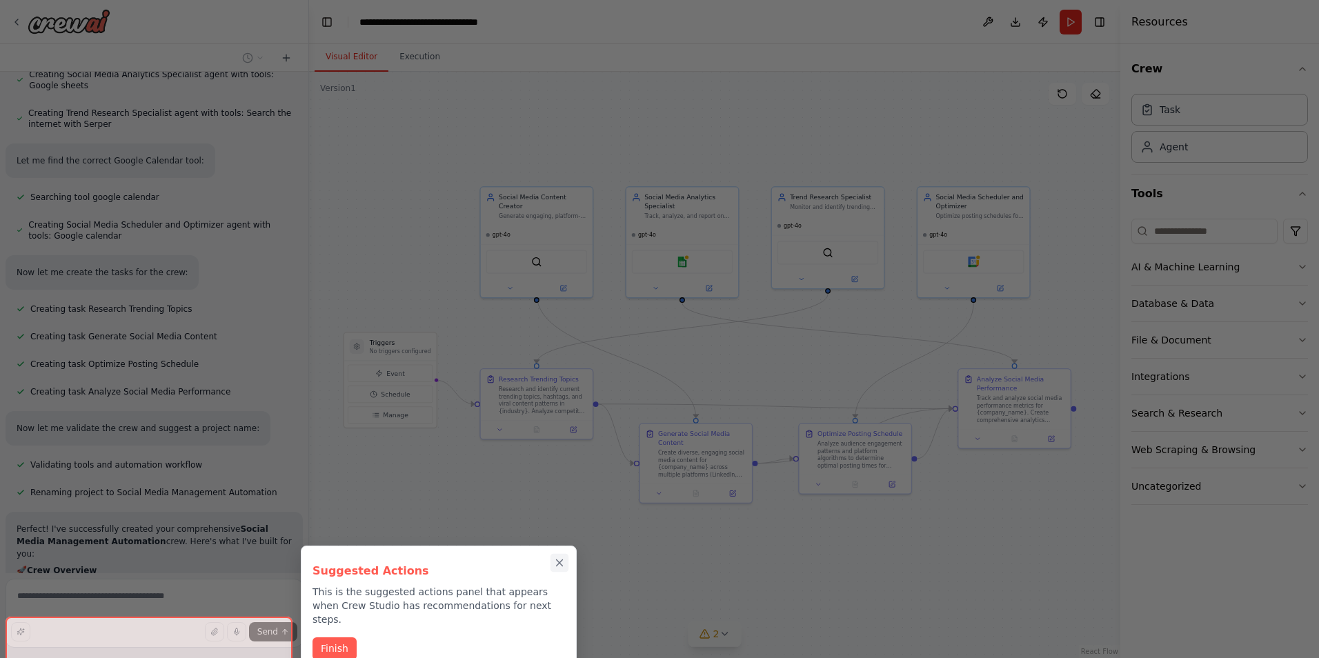
click at [562, 558] on icon "Close walkthrough" at bounding box center [559, 563] width 12 height 12
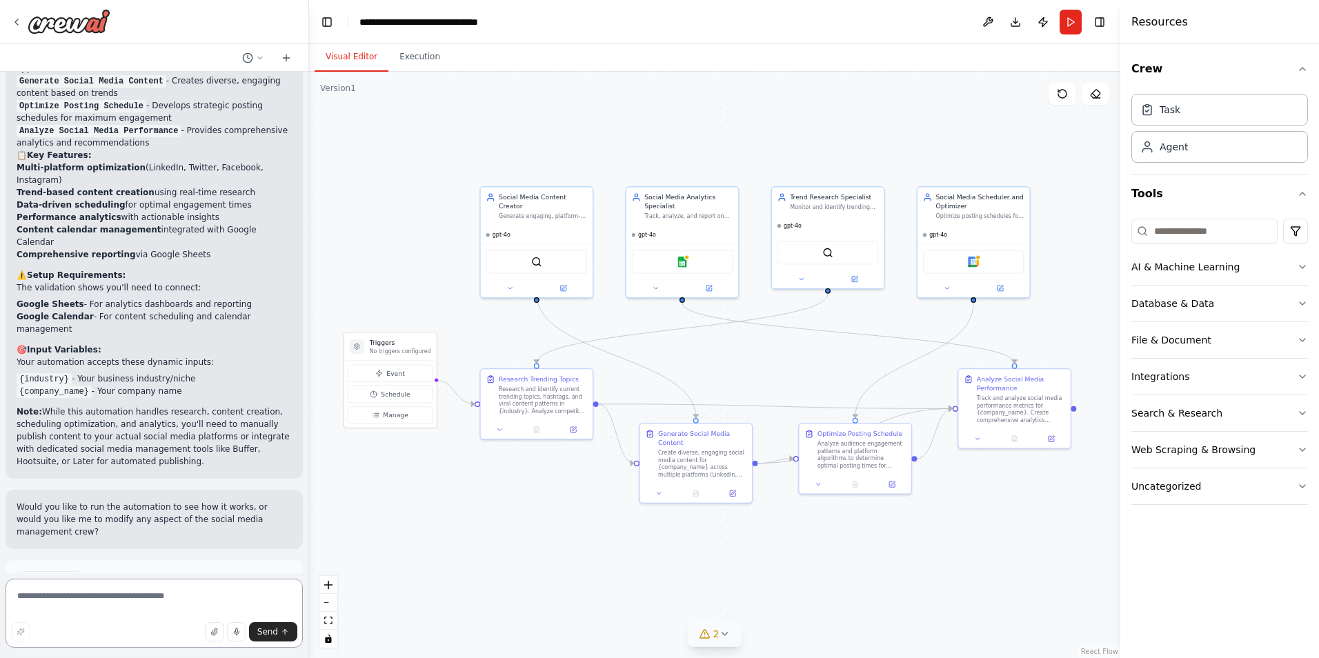
scroll to position [1802, 0]
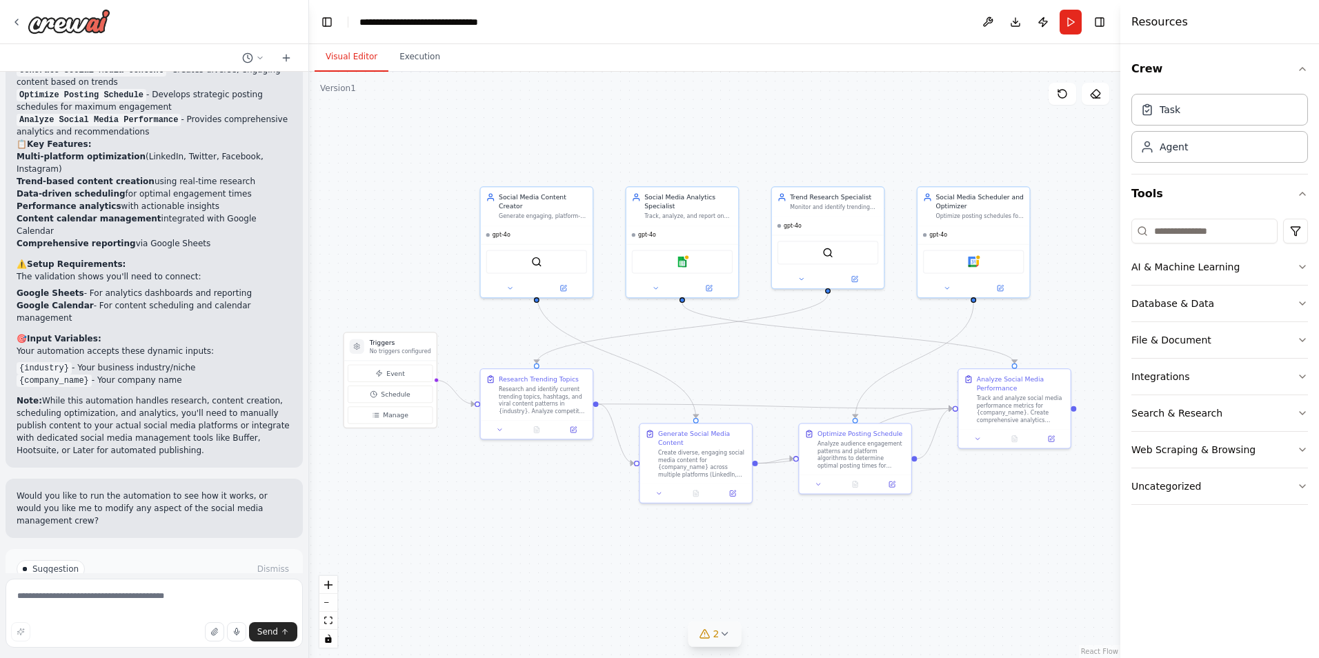
click at [201, 617] on button "Run Automation" at bounding box center [154, 628] width 275 height 22
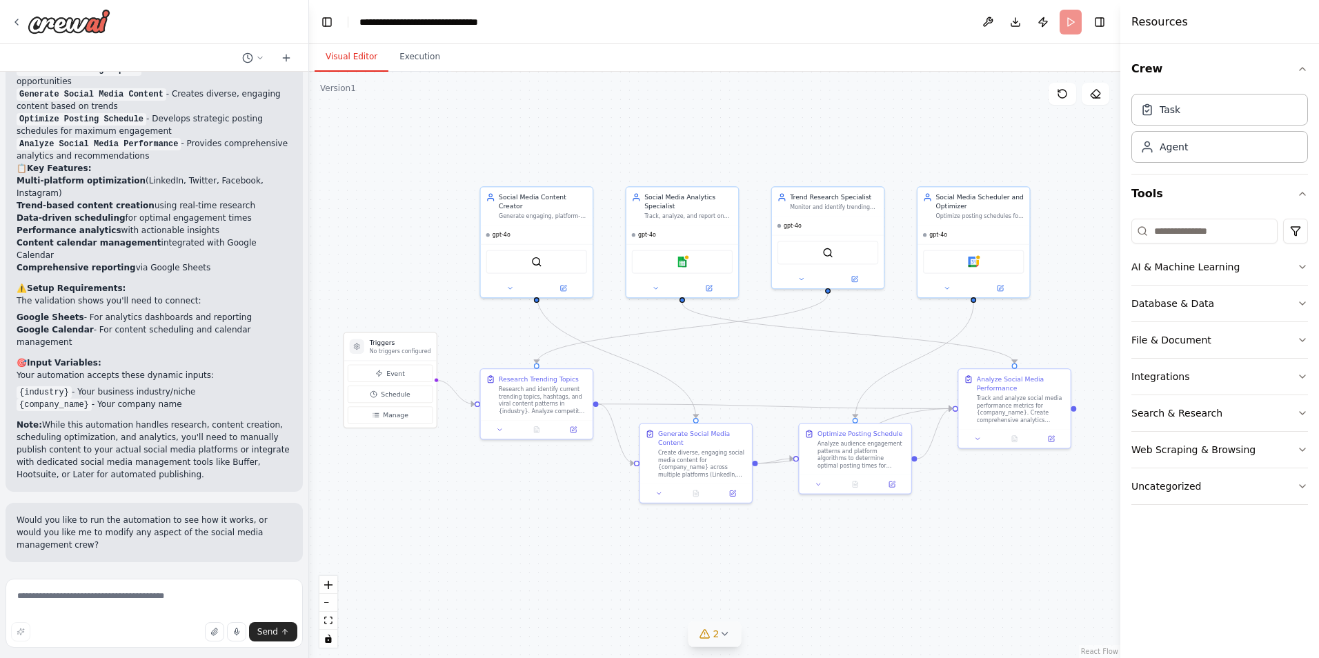
scroll to position [1690, 0]
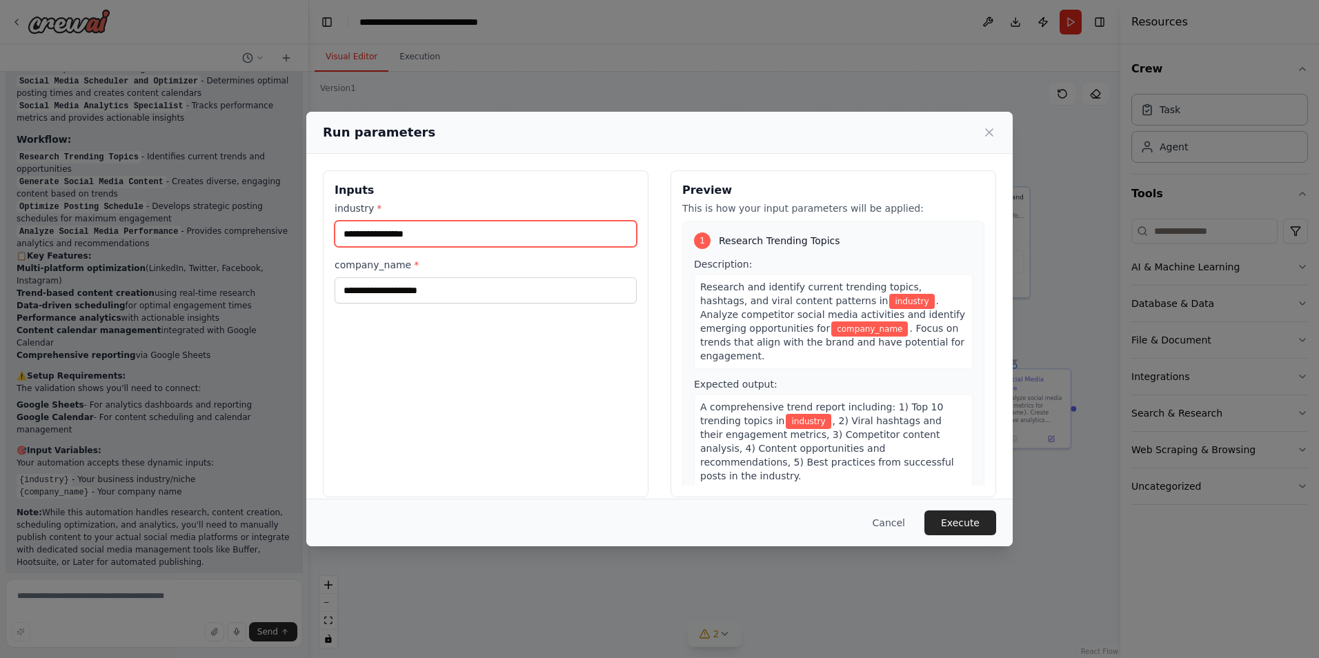
click at [408, 229] on input "industry *" at bounding box center [486, 234] width 302 height 26
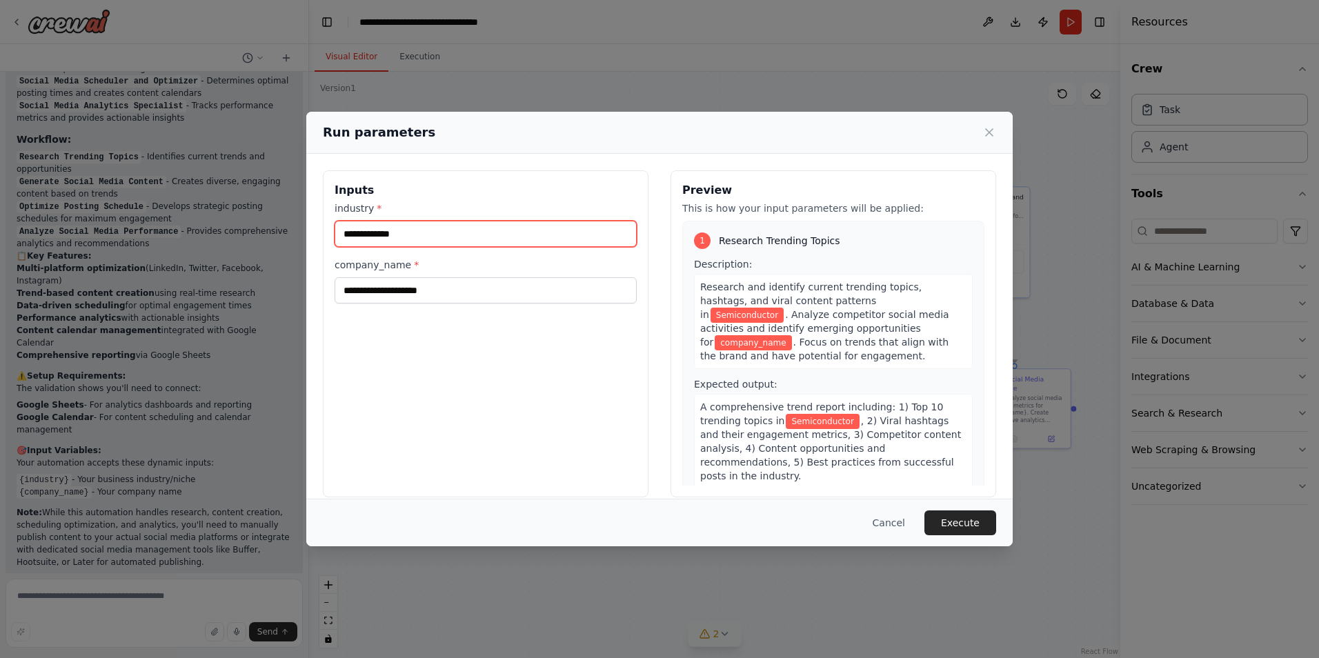
type input "**********"
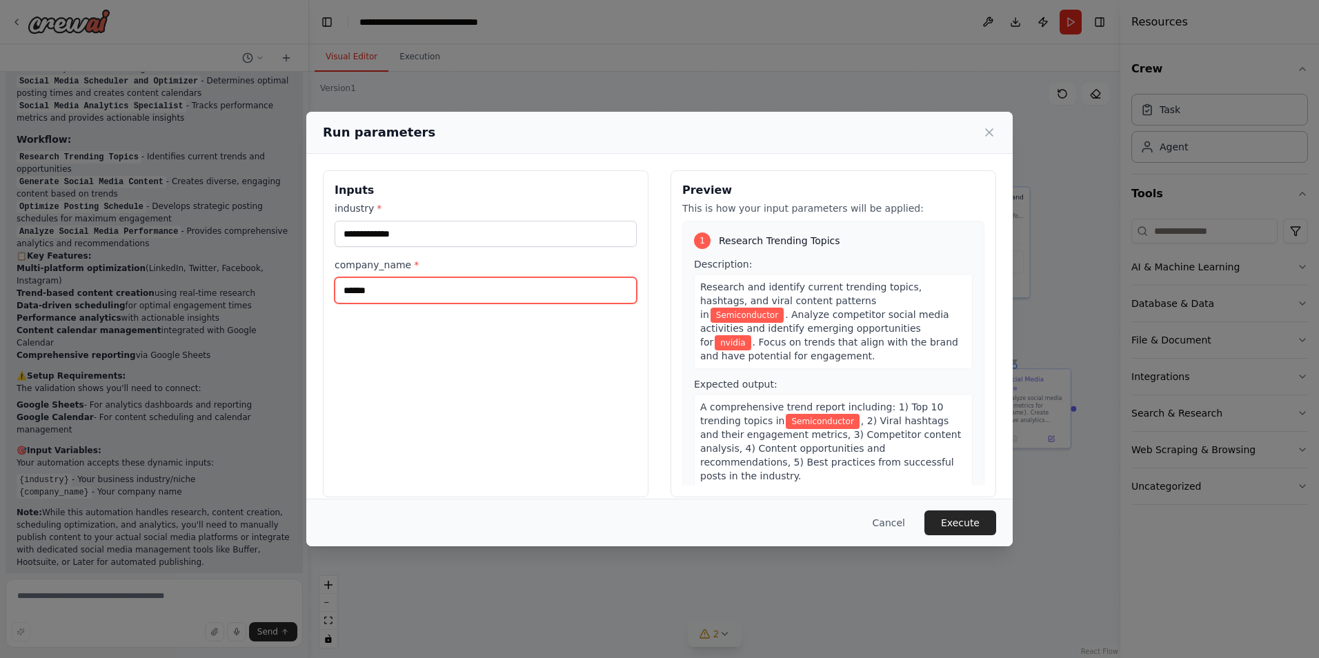
type input "******"
click at [407, 339] on div "**********" at bounding box center [486, 333] width 326 height 327
click at [975, 525] on button "Execute" at bounding box center [960, 522] width 72 height 25
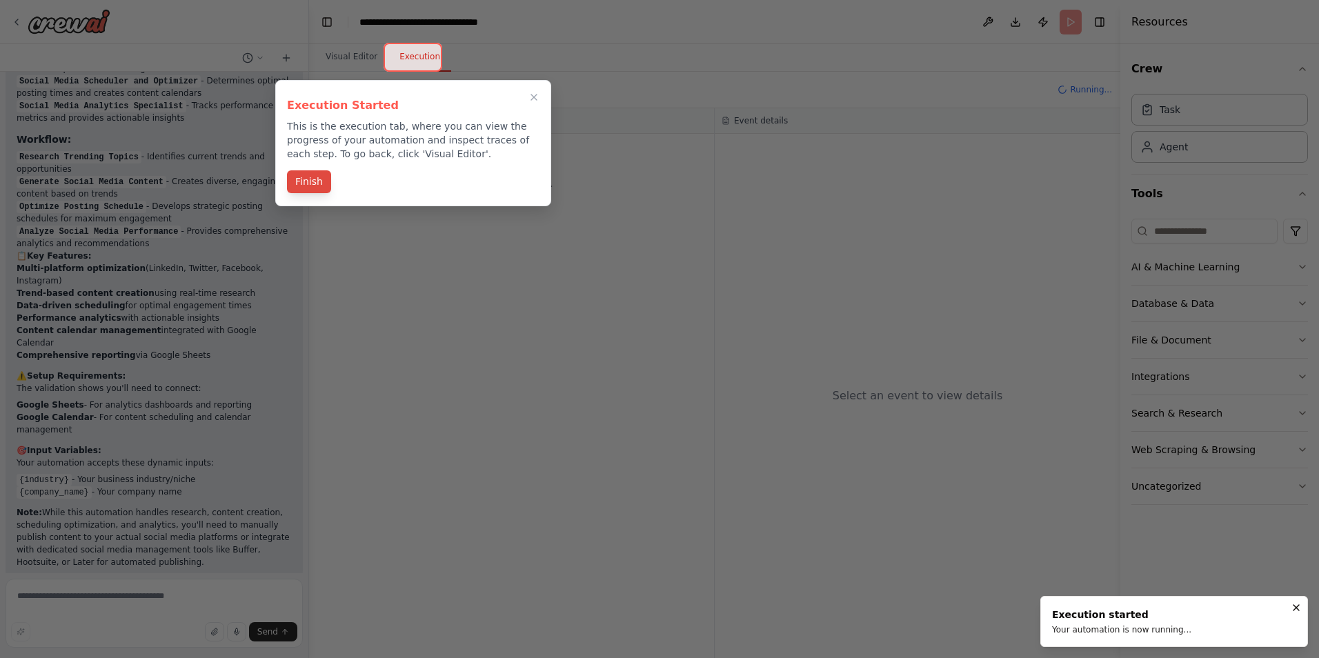
click at [304, 188] on button "Finish" at bounding box center [309, 181] width 44 height 23
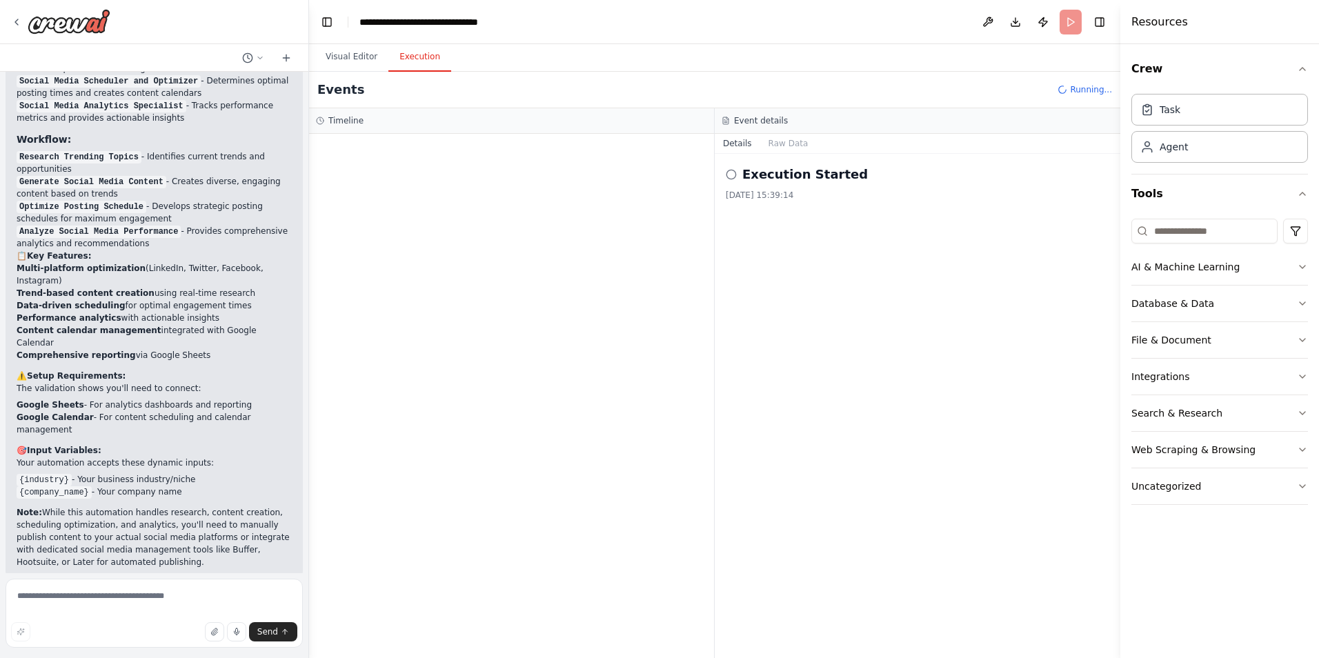
click at [780, 180] on h2 "Execution Started" at bounding box center [805, 174] width 126 height 19
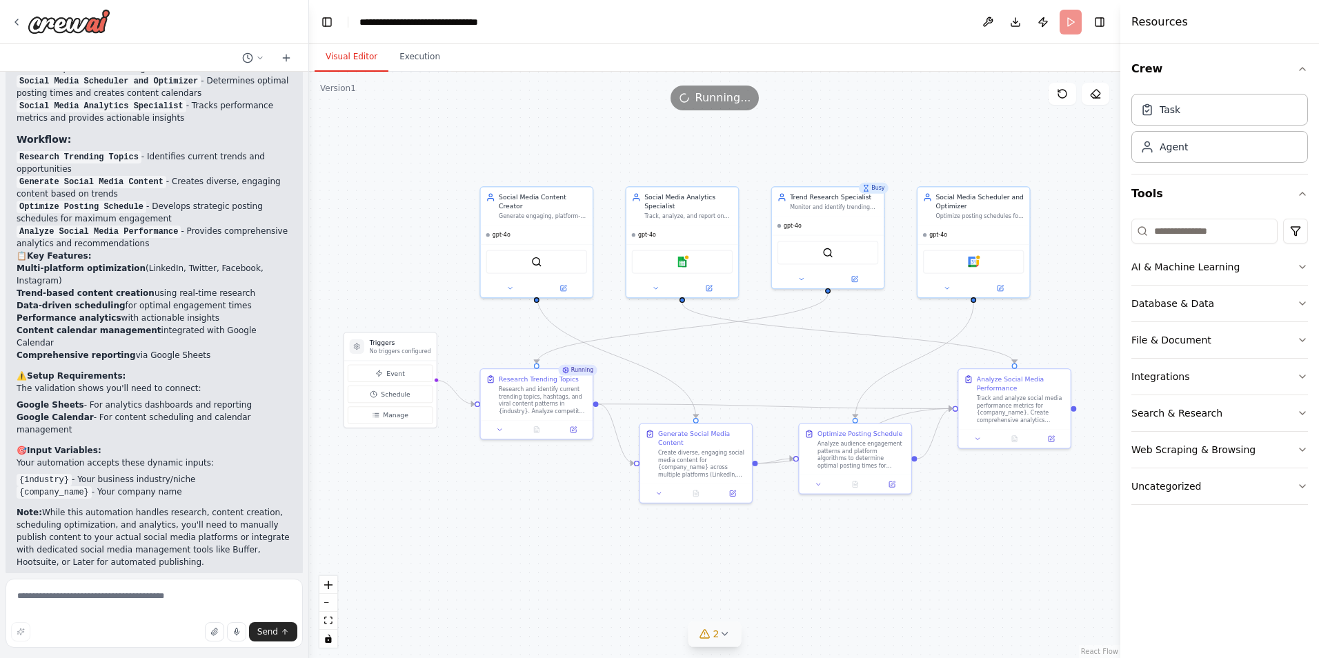
click at [361, 59] on button "Visual Editor" at bounding box center [352, 57] width 74 height 29
click at [399, 62] on button "Execution" at bounding box center [419, 57] width 63 height 29
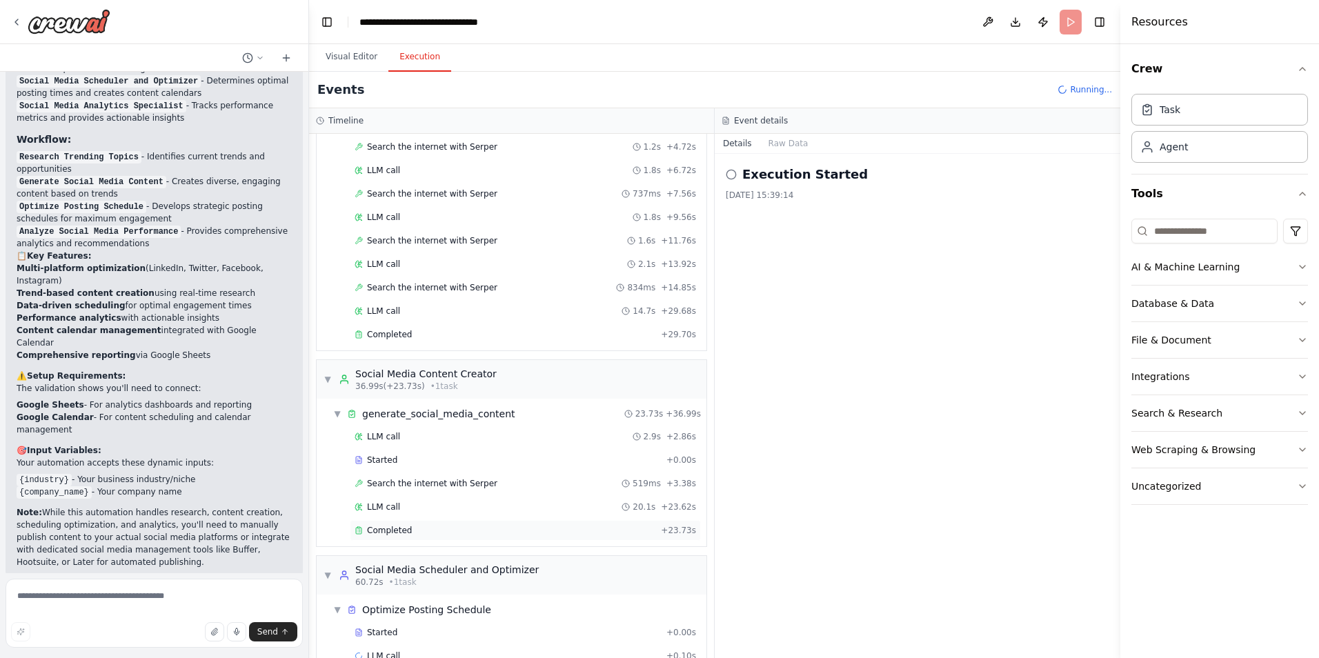
scroll to position [148, 0]
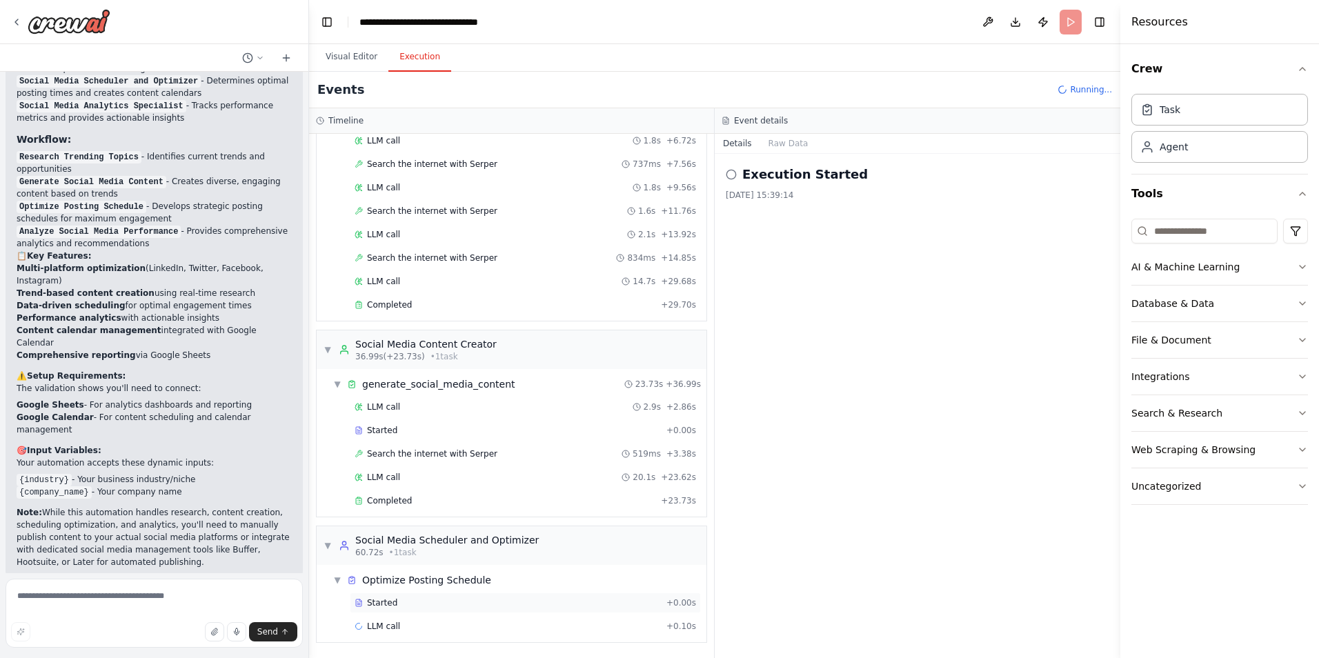
click at [383, 610] on div "Started + 0.00s" at bounding box center [525, 603] width 351 height 21
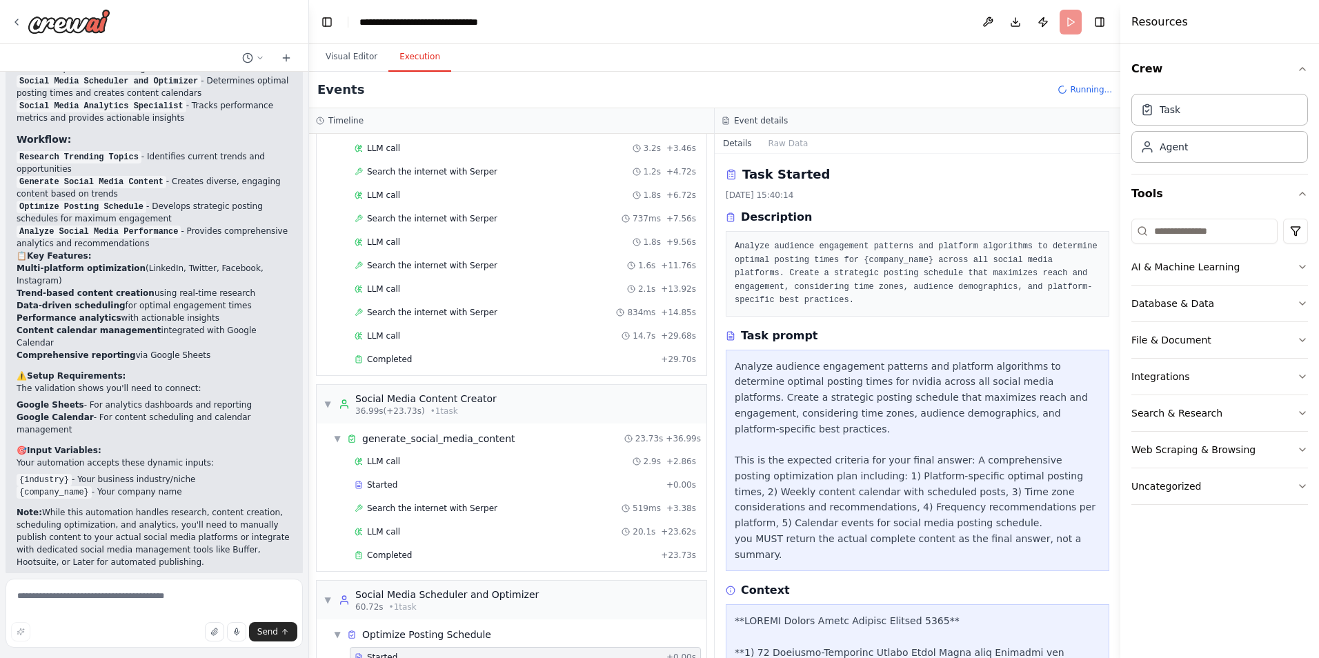
scroll to position [0, 0]
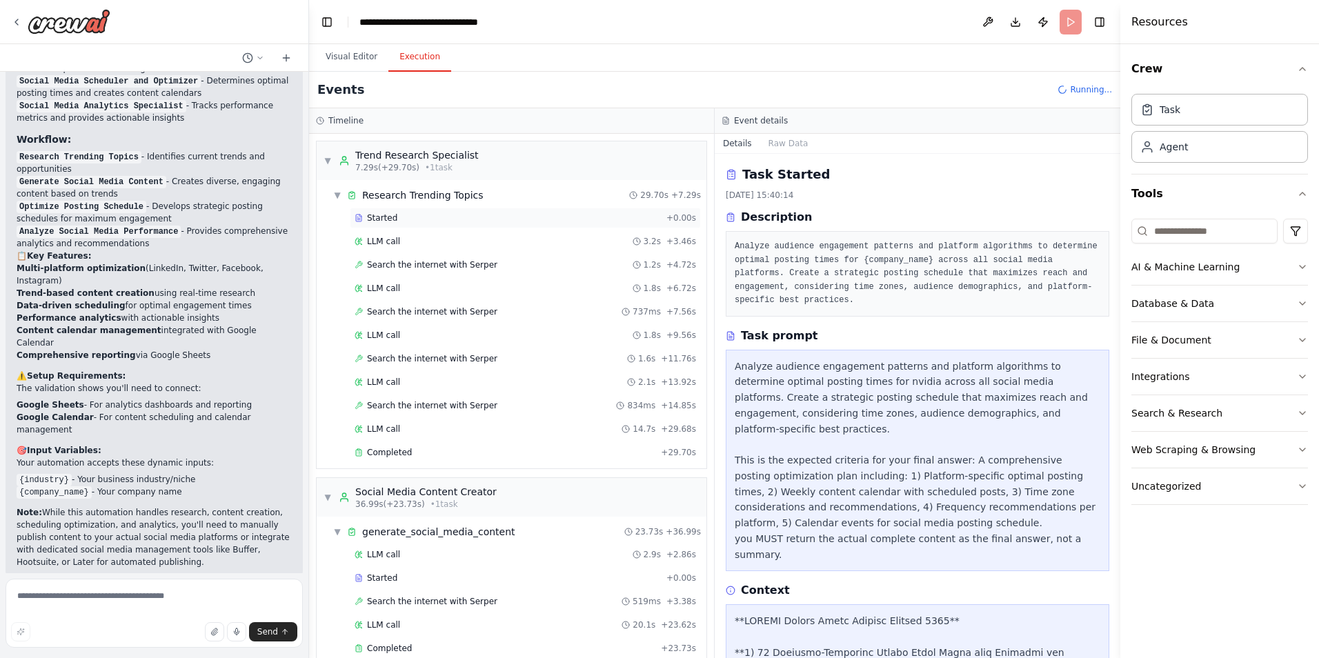
click at [377, 217] on span "Started" at bounding box center [382, 217] width 30 height 11
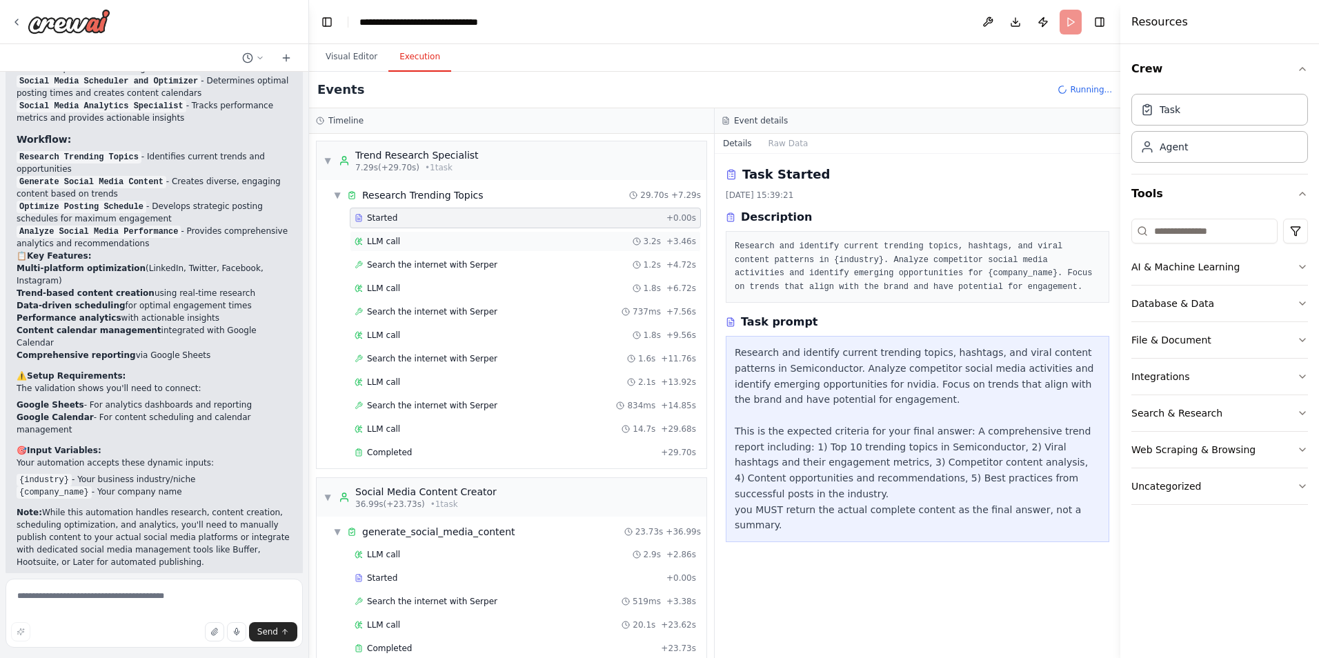
click at [381, 239] on span "LLM call" at bounding box center [383, 241] width 33 height 11
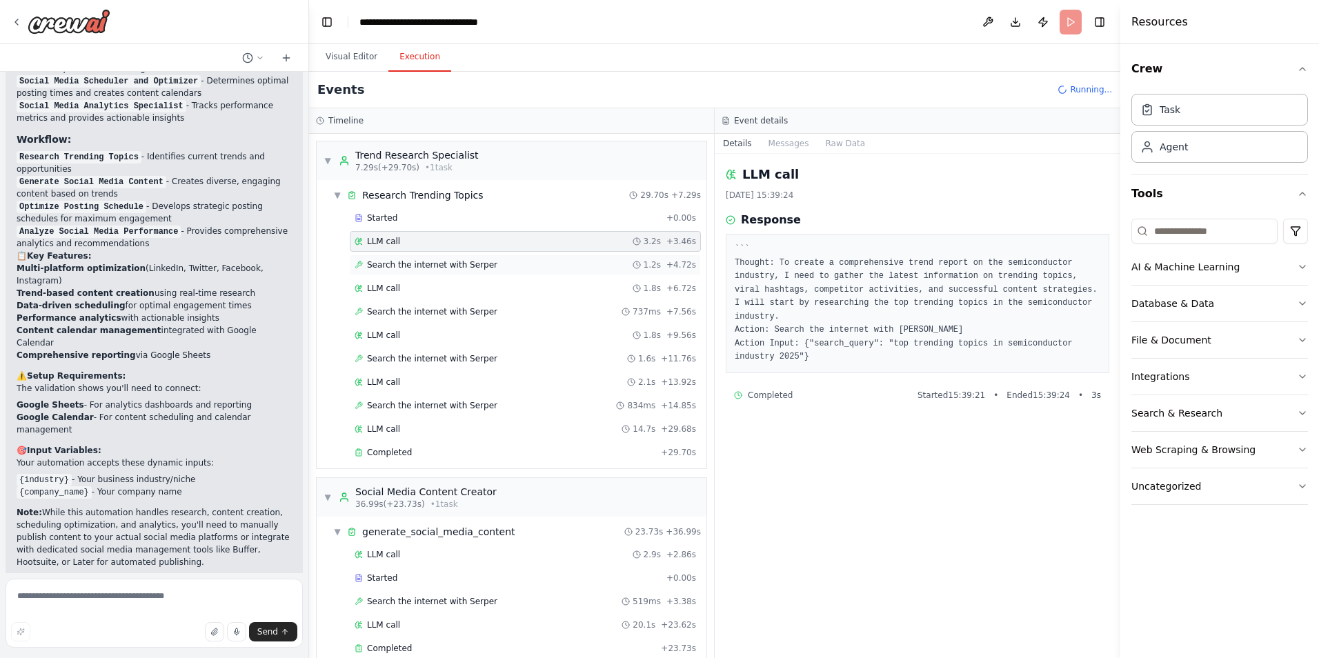
click at [383, 261] on span "Search the internet with Serper" at bounding box center [432, 264] width 130 height 11
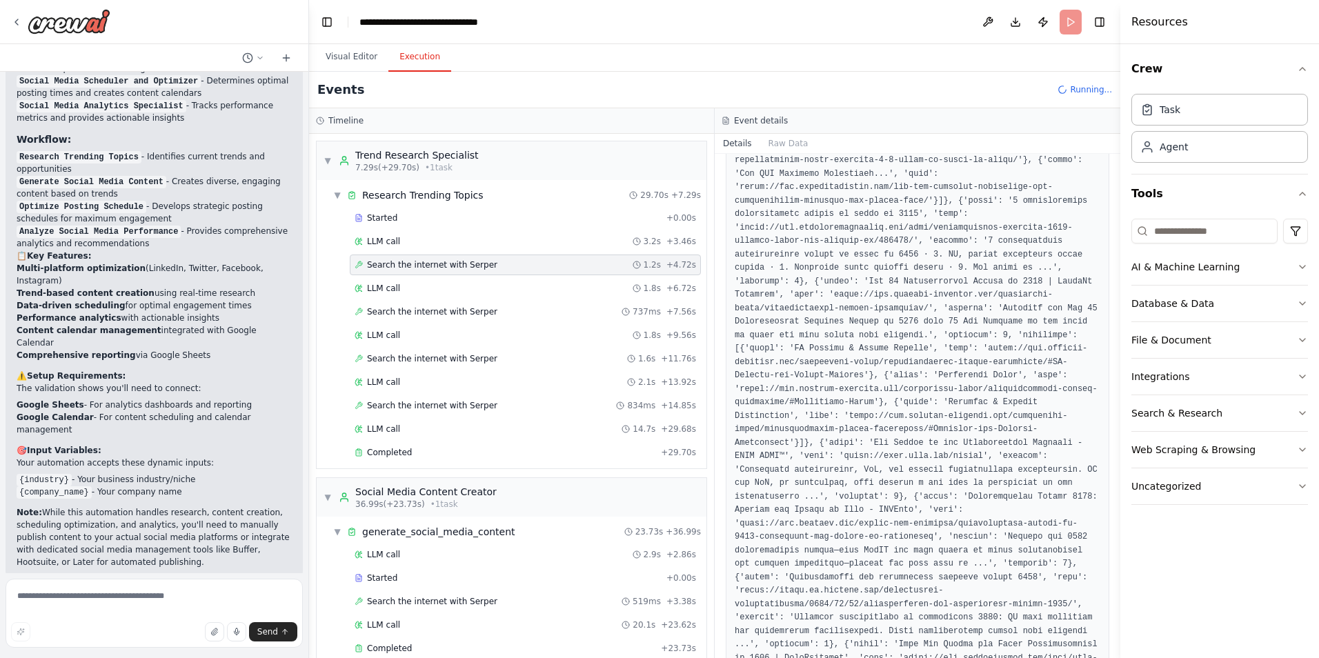
scroll to position [345, 0]
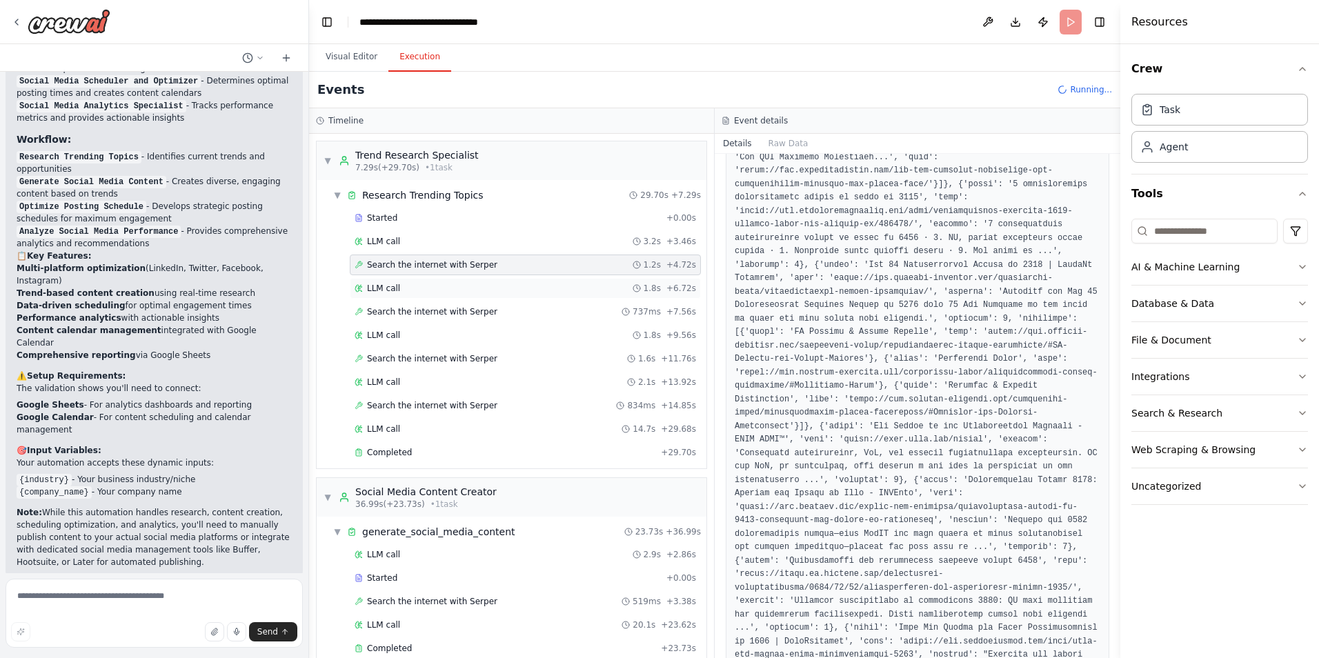
click at [496, 291] on div "LLM call 1.8s + 6.72s" at bounding box center [525, 288] width 341 height 11
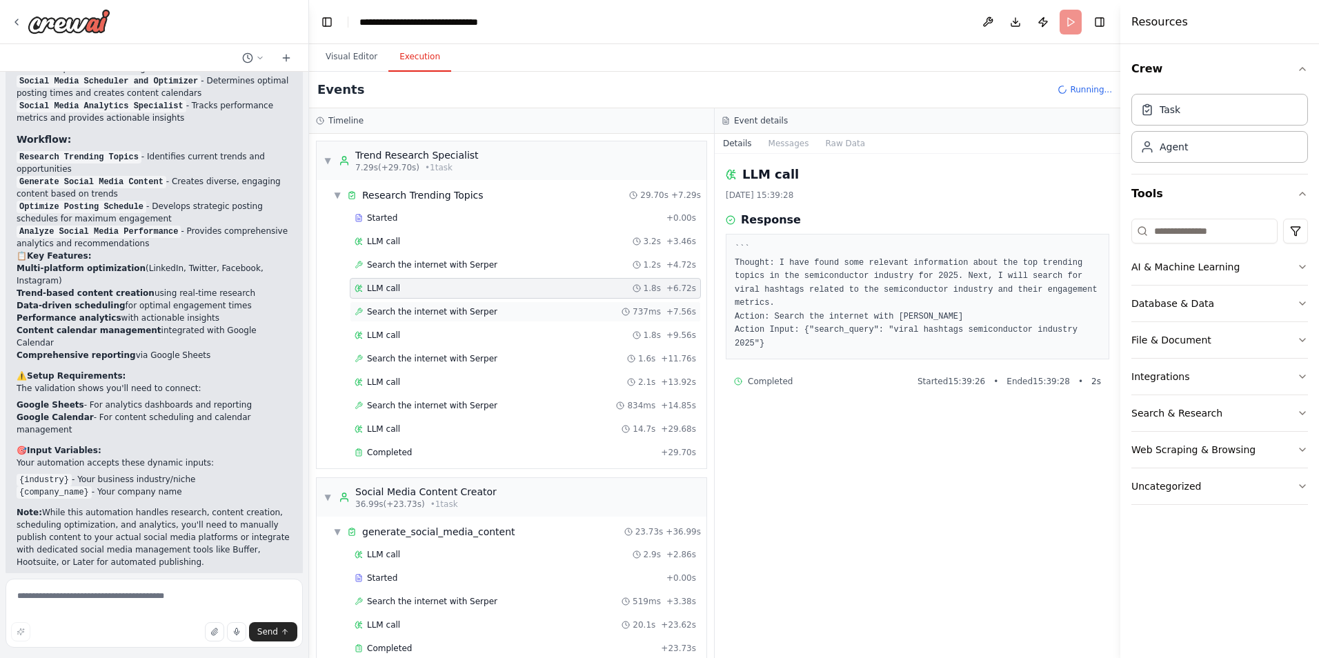
click at [493, 308] on div "Search the internet with [PERSON_NAME] 737ms + 7.56s" at bounding box center [525, 311] width 341 height 11
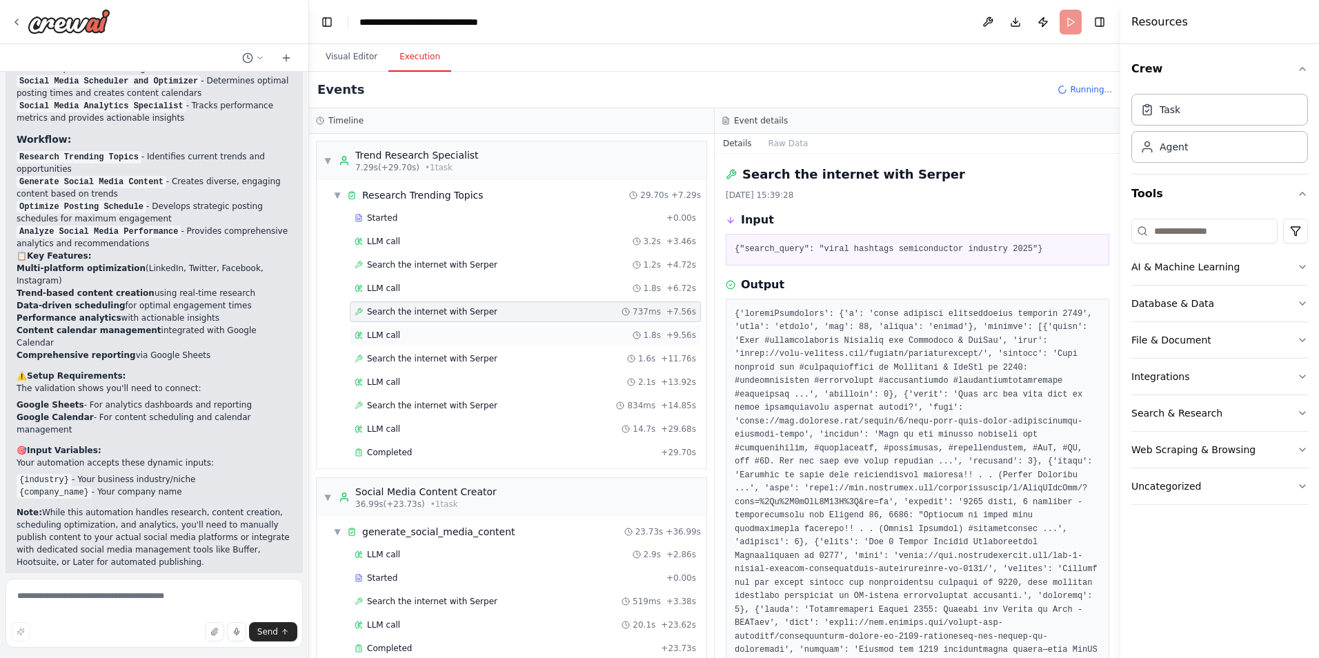
click at [488, 332] on div "LLM call 1.8s + 9.56s" at bounding box center [525, 335] width 341 height 11
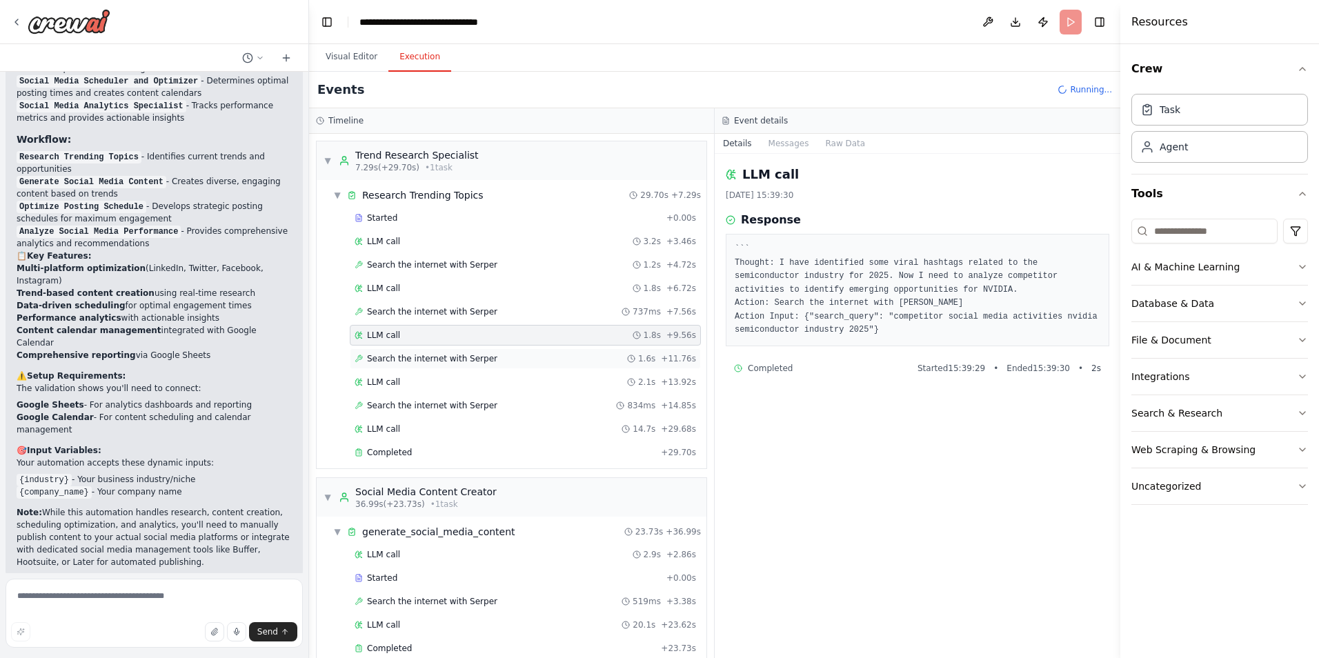
click at [487, 359] on div "Search the internet with [PERSON_NAME] 1.6s + 11.76s" at bounding box center [525, 358] width 341 height 11
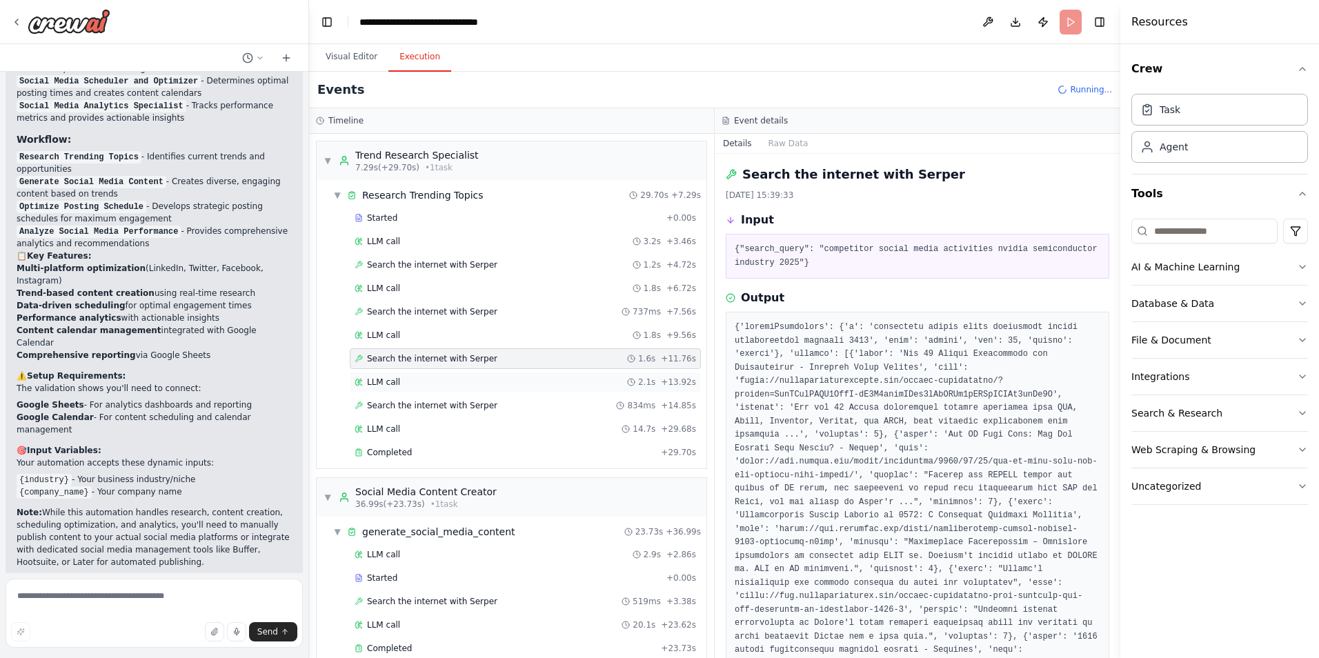
click at [484, 386] on div "LLM call 2.1s + 13.92s" at bounding box center [525, 382] width 341 height 11
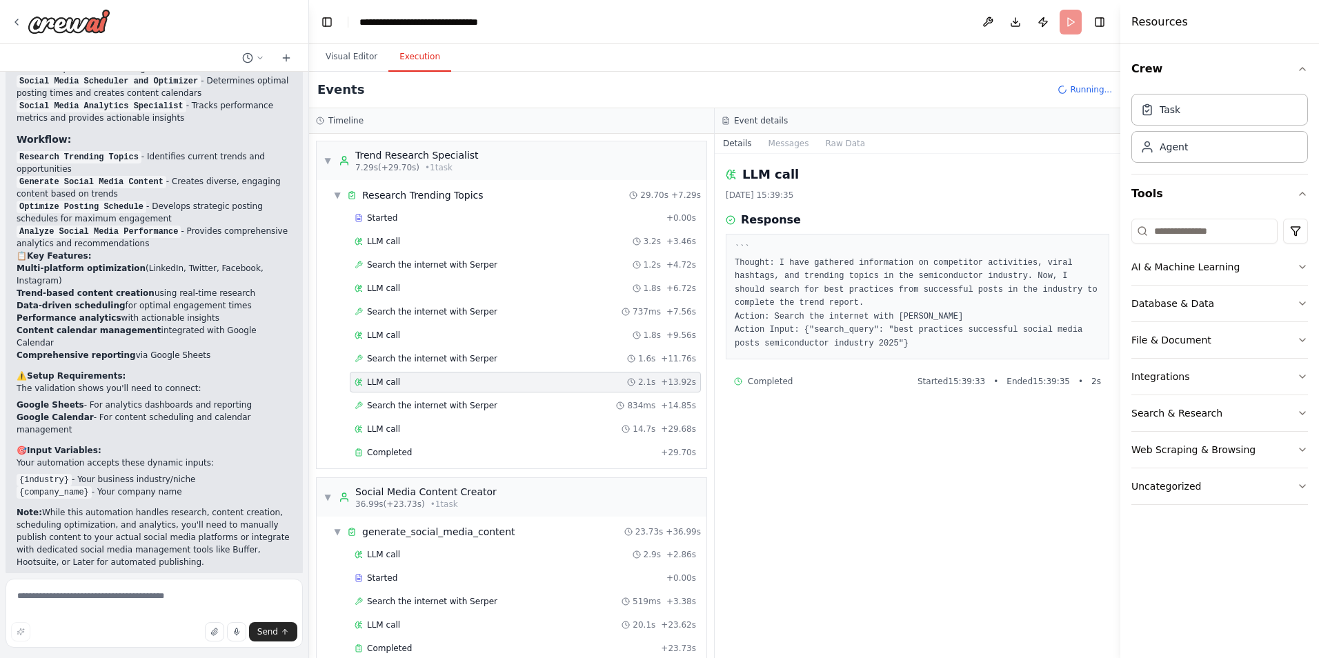
scroll to position [1802, 0]
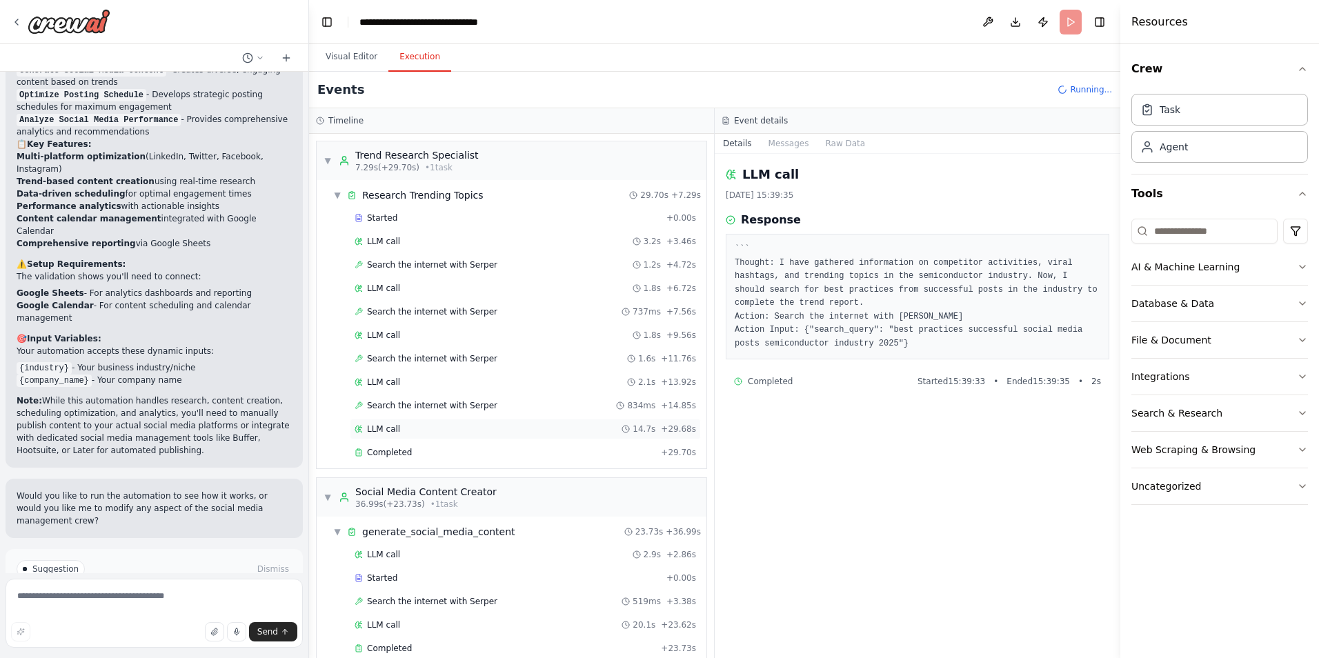
click at [476, 430] on div "LLM call 14.7s + 29.68s" at bounding box center [525, 429] width 341 height 11
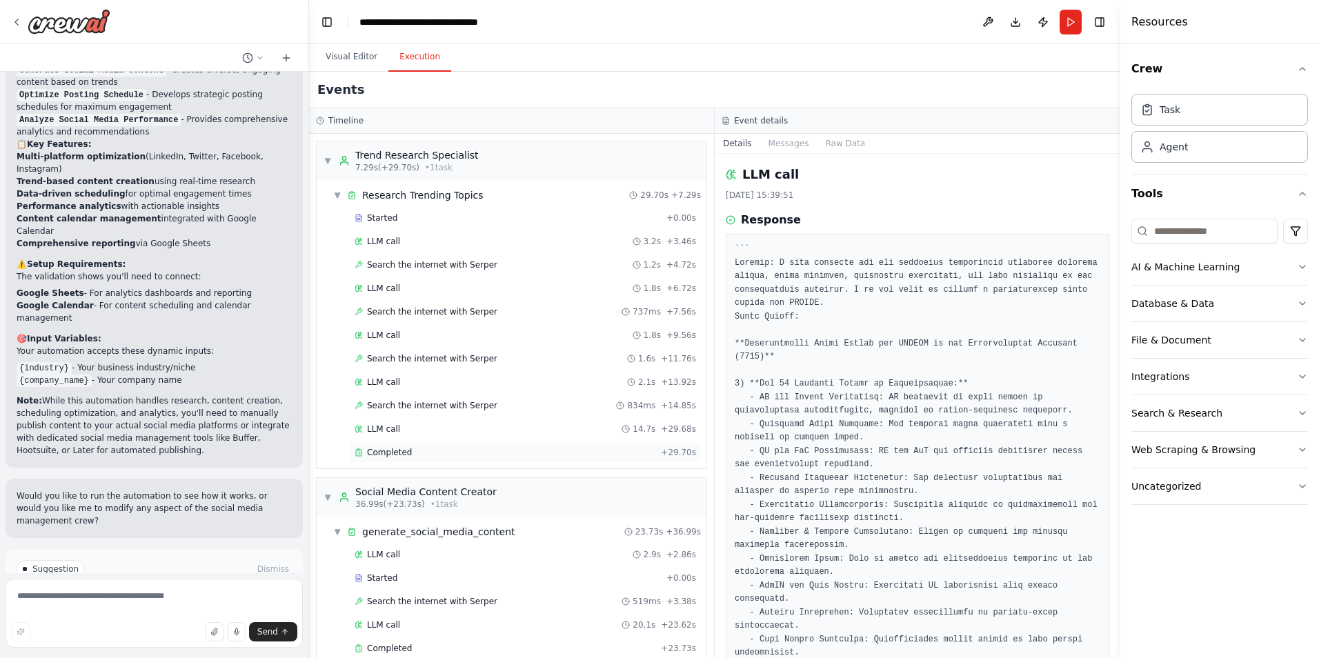
click at [477, 449] on div "Completed" at bounding box center [505, 452] width 301 height 11
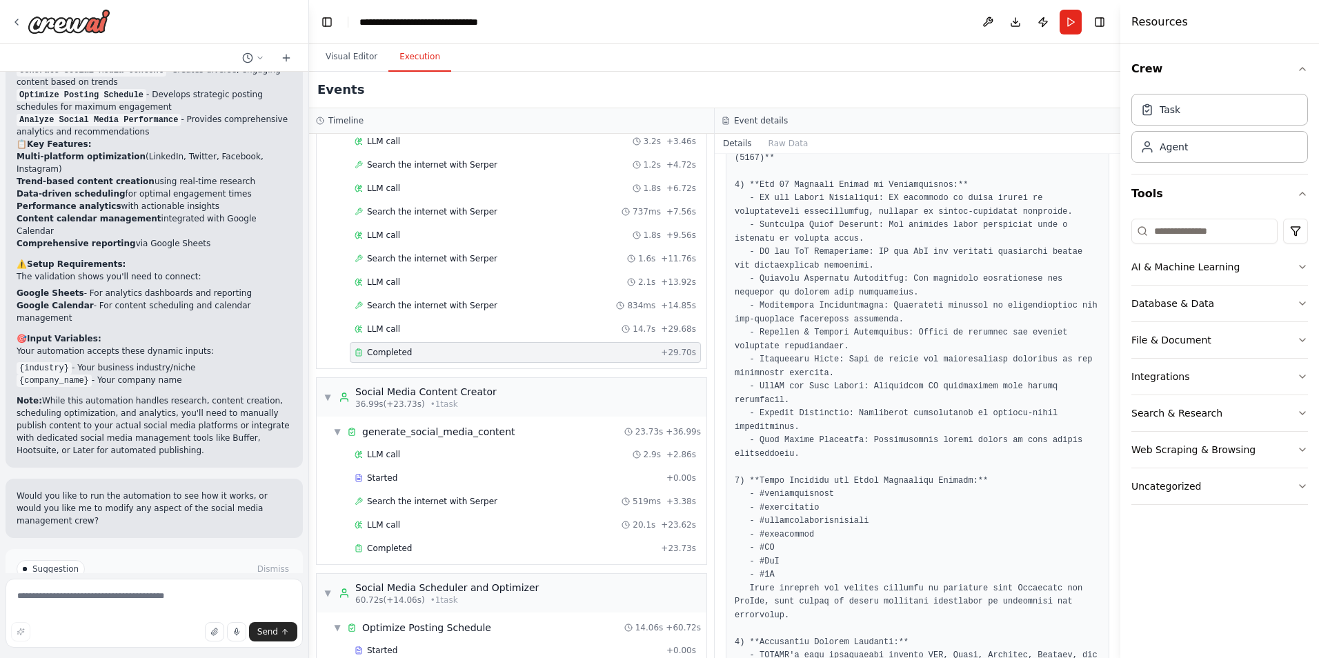
scroll to position [320, 0]
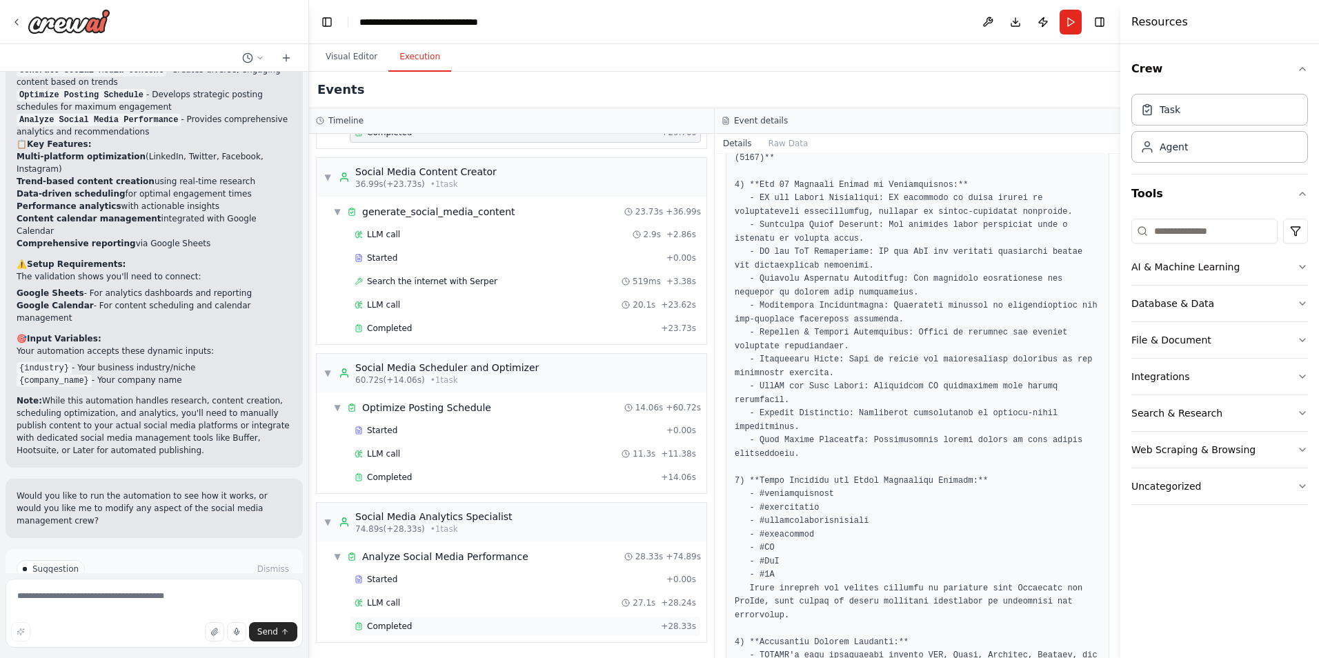
click at [486, 621] on div "Completed" at bounding box center [505, 626] width 301 height 11
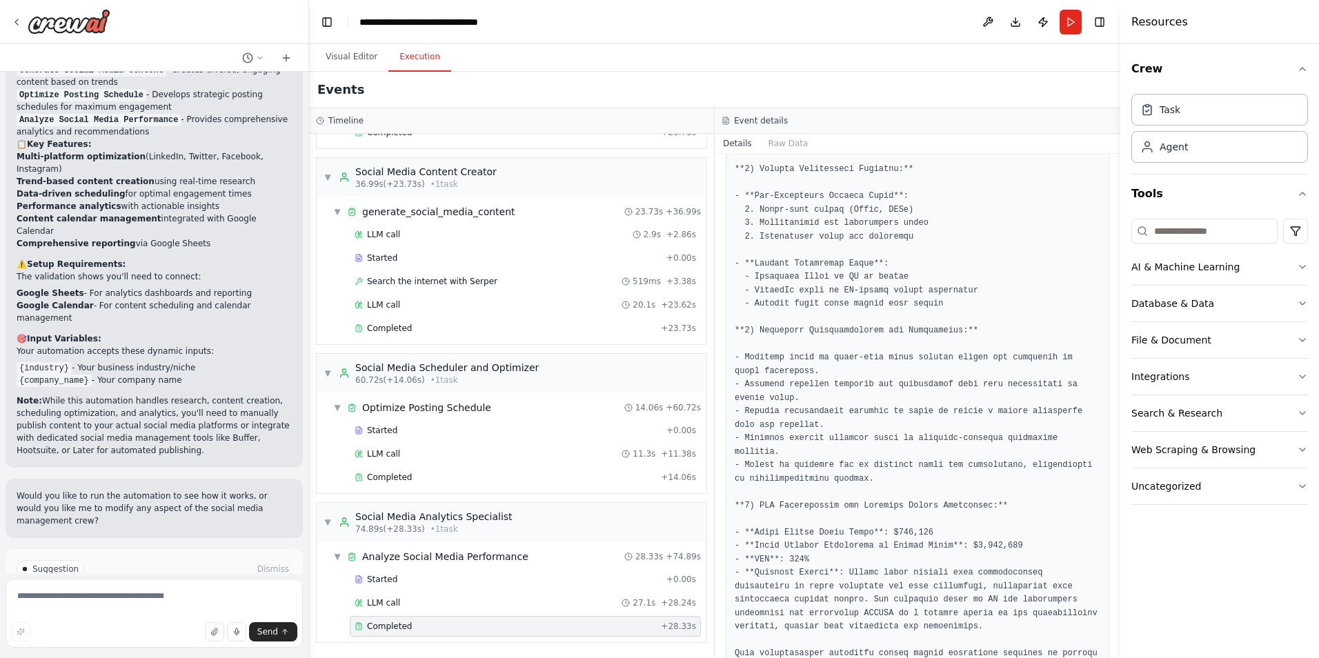
scroll to position [848, 0]
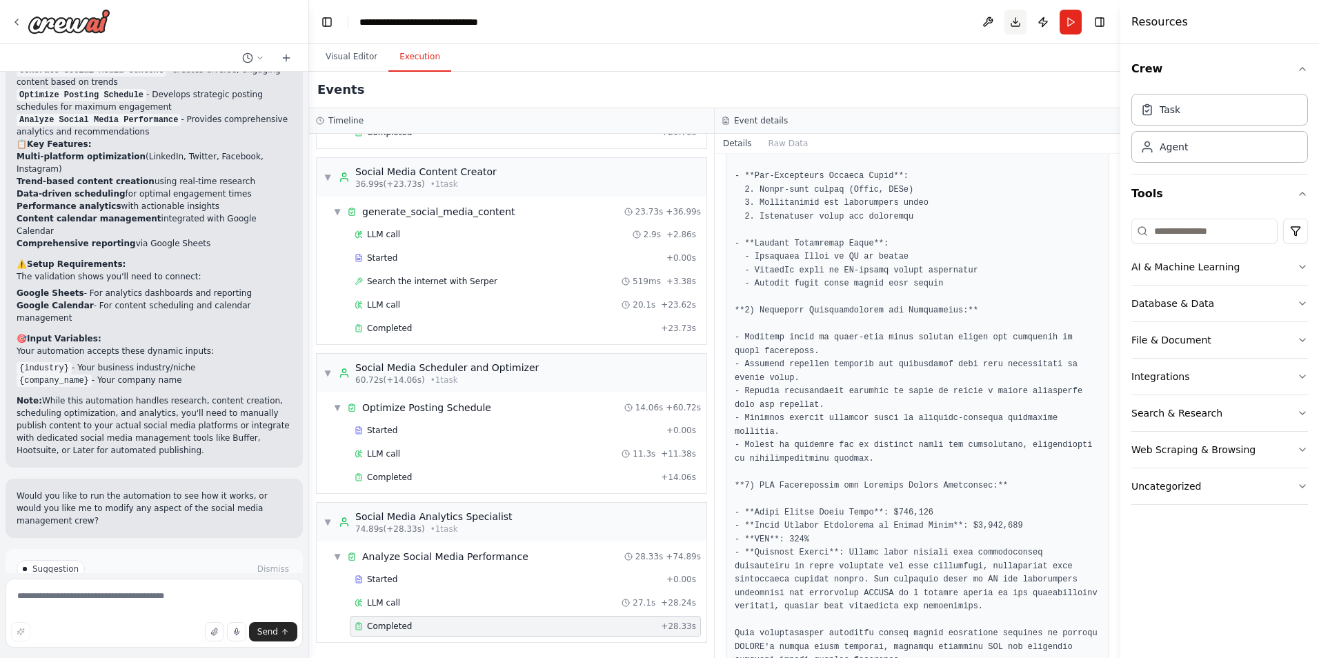
click at [1011, 27] on button "Download" at bounding box center [1015, 22] width 22 height 25
click at [1262, 34] on div "Resources" at bounding box center [1219, 22] width 199 height 44
click at [43, 22] on img at bounding box center [69, 21] width 83 height 25
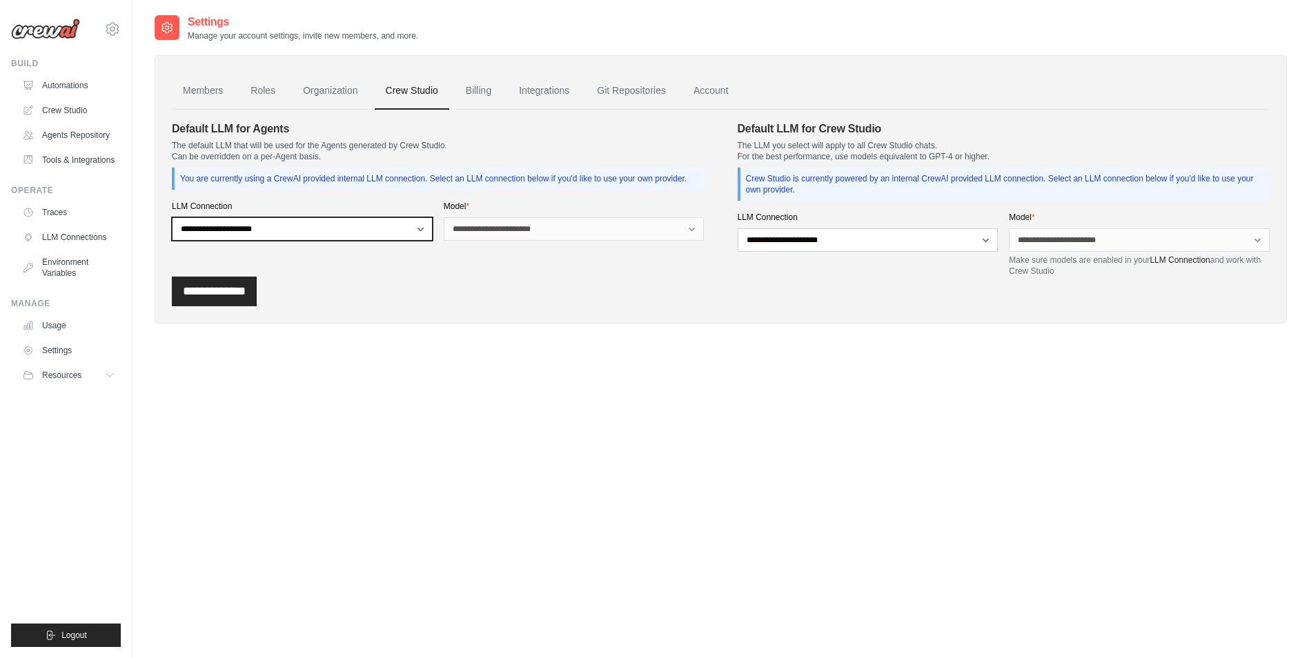
click at [406, 229] on select "**********" at bounding box center [302, 228] width 261 height 23
click at [392, 241] on div "**********" at bounding box center [438, 199] width 533 height 156
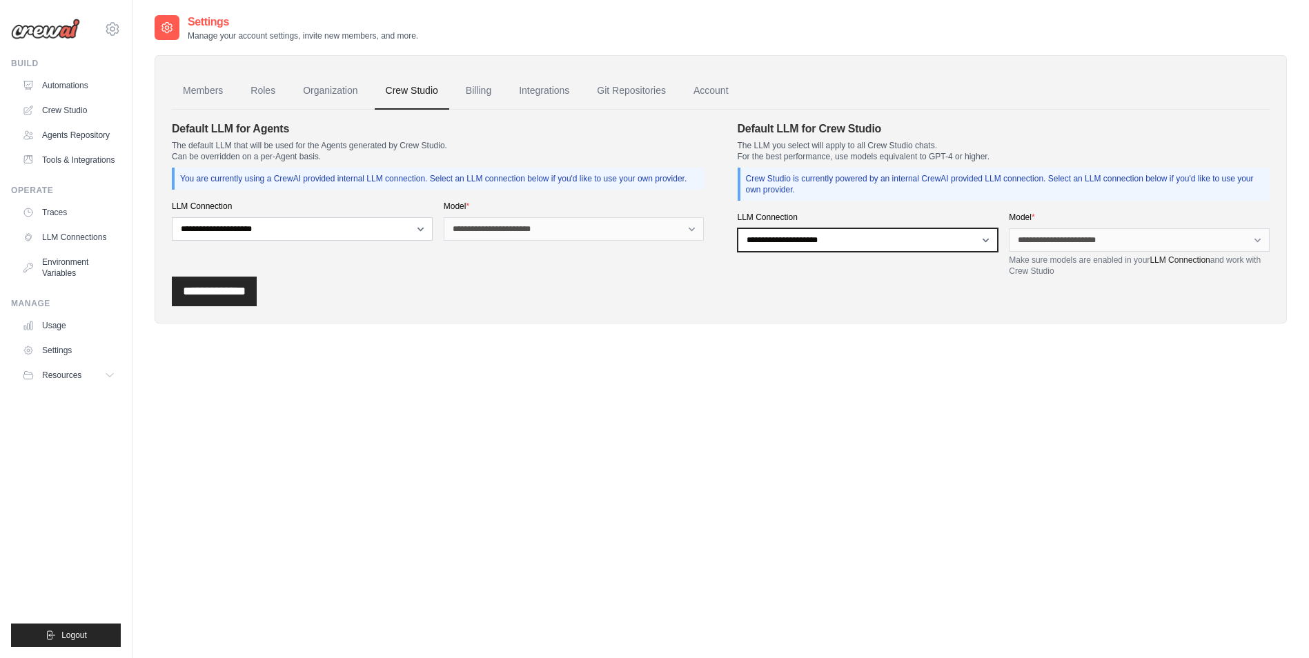
click at [862, 245] on select "**********" at bounding box center [867, 239] width 261 height 23
click at [477, 91] on link "Billing" at bounding box center [479, 90] width 48 height 37
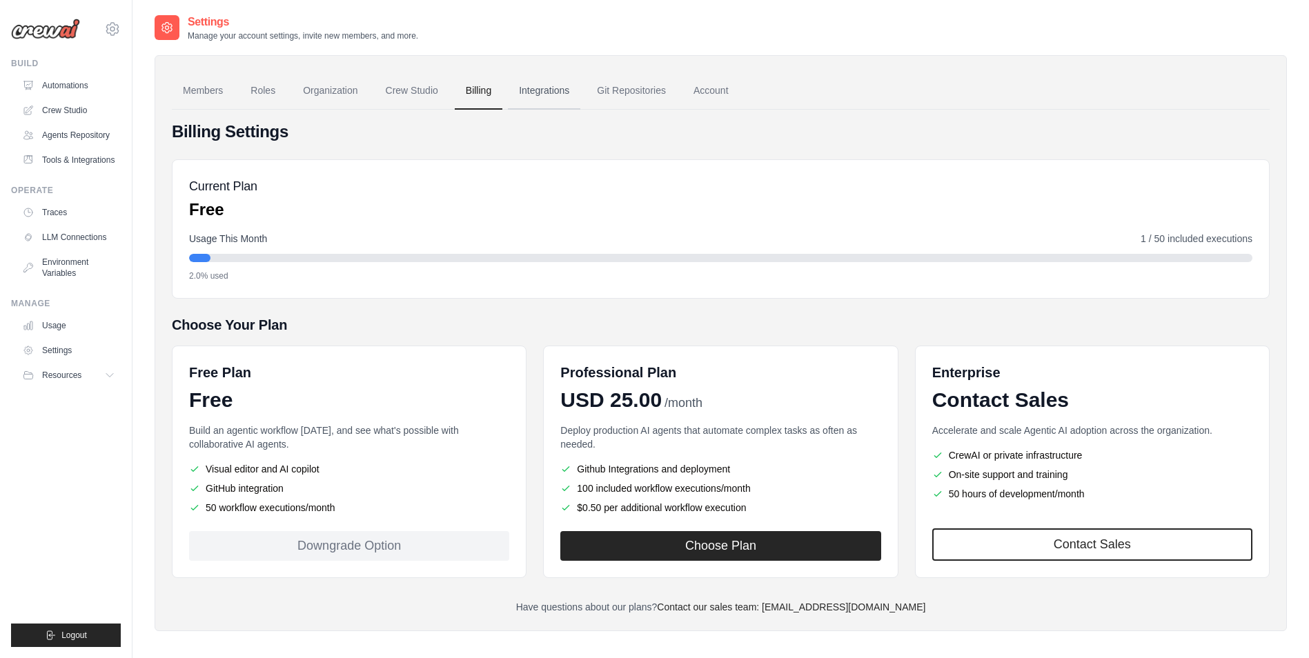
click at [543, 89] on link "Integrations" at bounding box center [544, 90] width 72 height 37
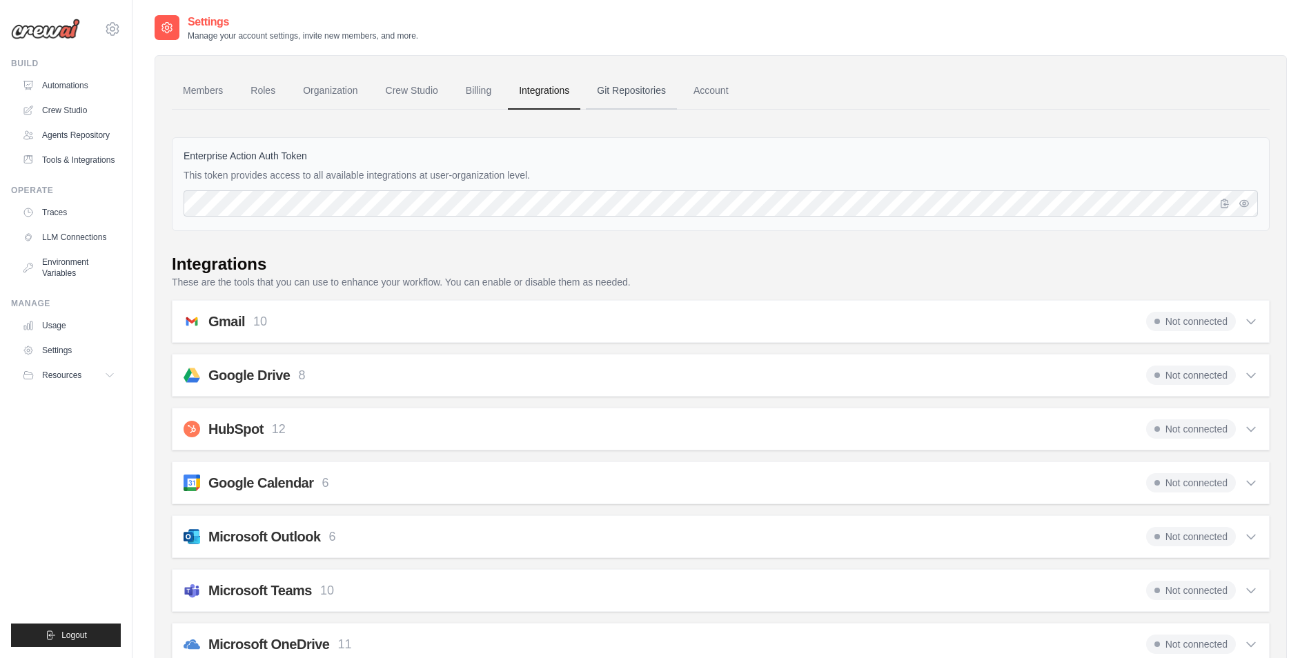
click at [618, 92] on link "Git Repositories" at bounding box center [631, 90] width 91 height 37
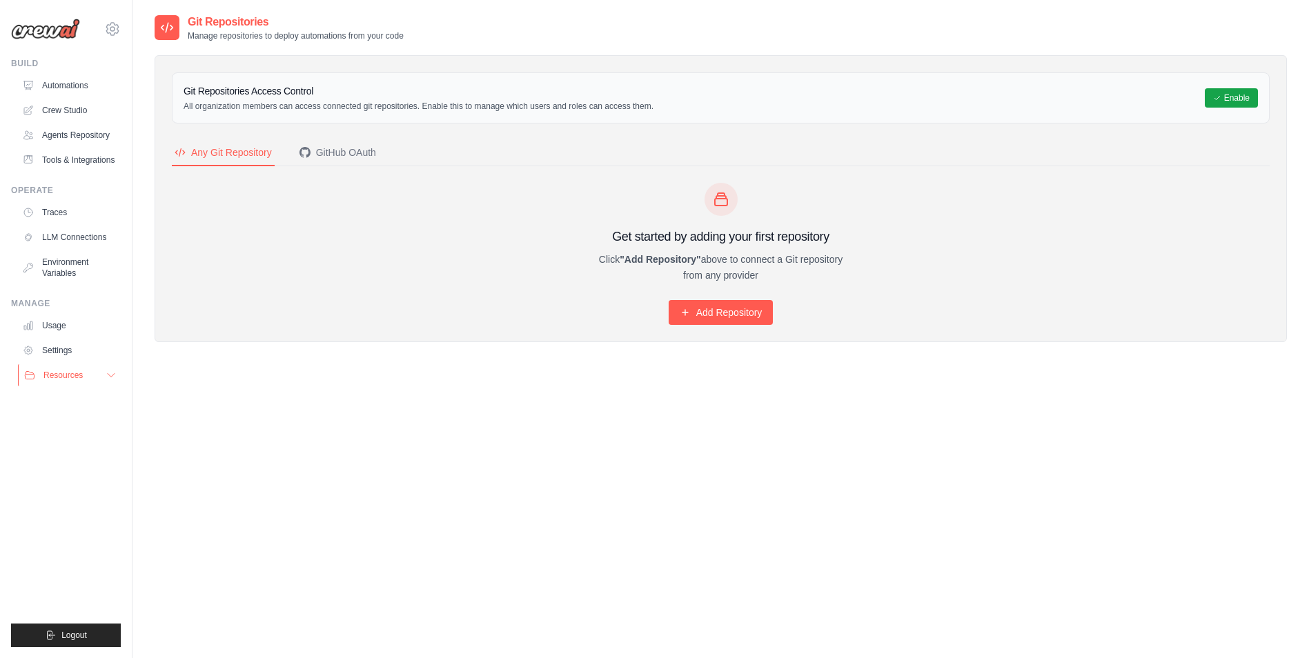
click at [61, 385] on button "Resources" at bounding box center [70, 375] width 104 height 22
click at [90, 400] on span "Documentation" at bounding box center [77, 398] width 56 height 11
click at [67, 464] on span "Video Tutorials" at bounding box center [76, 464] width 54 height 11
click at [54, 418] on span "GitHub" at bounding box center [62, 420] width 26 height 11
